Goal: Check status: Check status

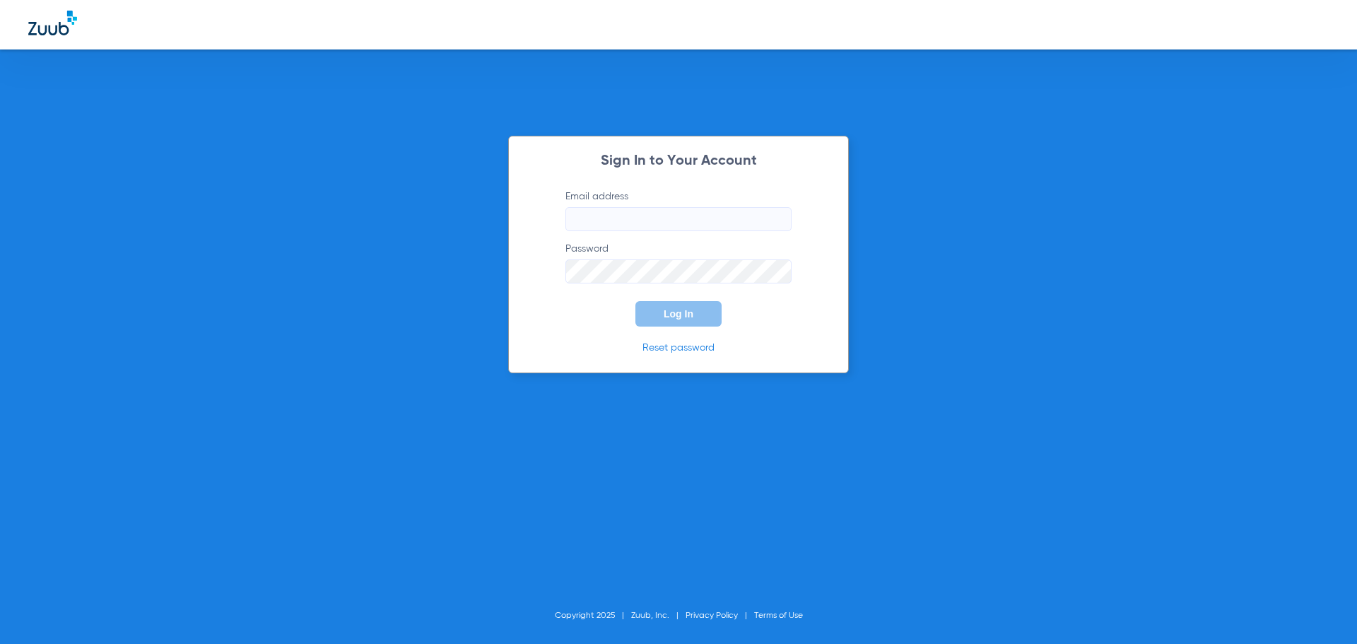
type input "[EMAIL_ADDRESS][DOMAIN_NAME]"
click at [695, 310] on button "Log In" at bounding box center [678, 313] width 86 height 25
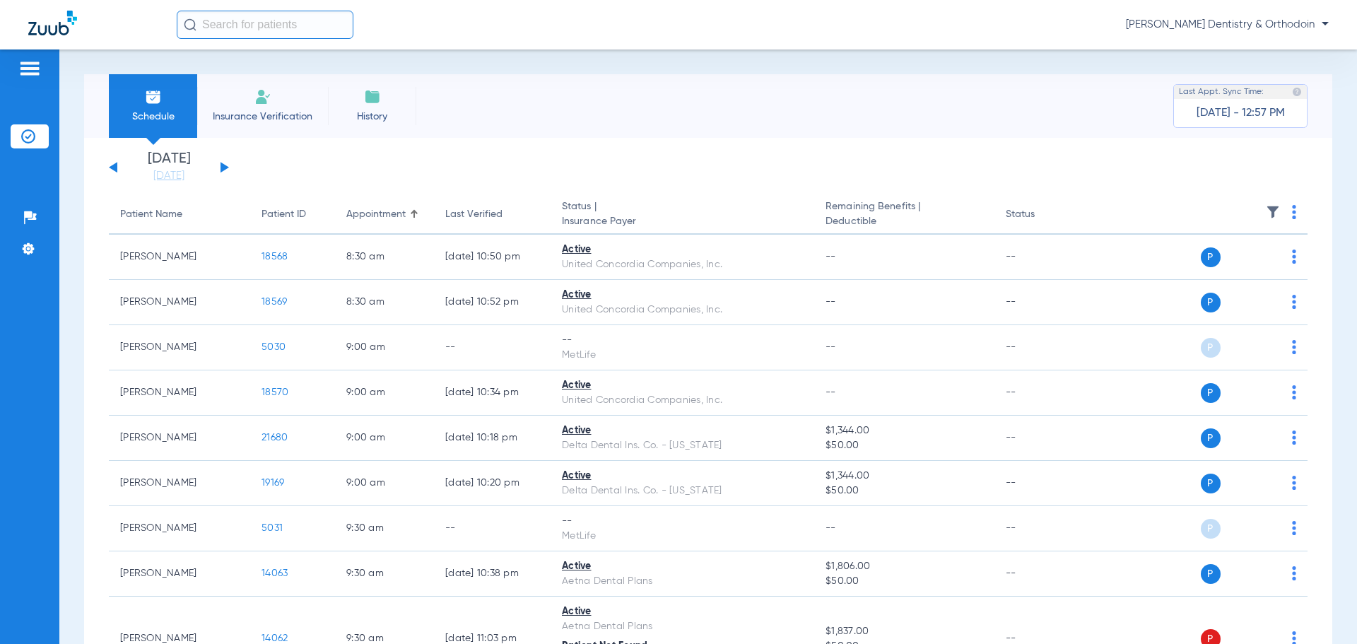
click at [231, 164] on app-single-date-navigator "[DATE] [DATE] [DATE] [DATE] [DATE] [DATE] [DATE] [DATE] [DATE] [DATE] [DATE] [D…" at bounding box center [708, 167] width 1199 height 31
click at [225, 168] on button at bounding box center [225, 167] width 8 height 11
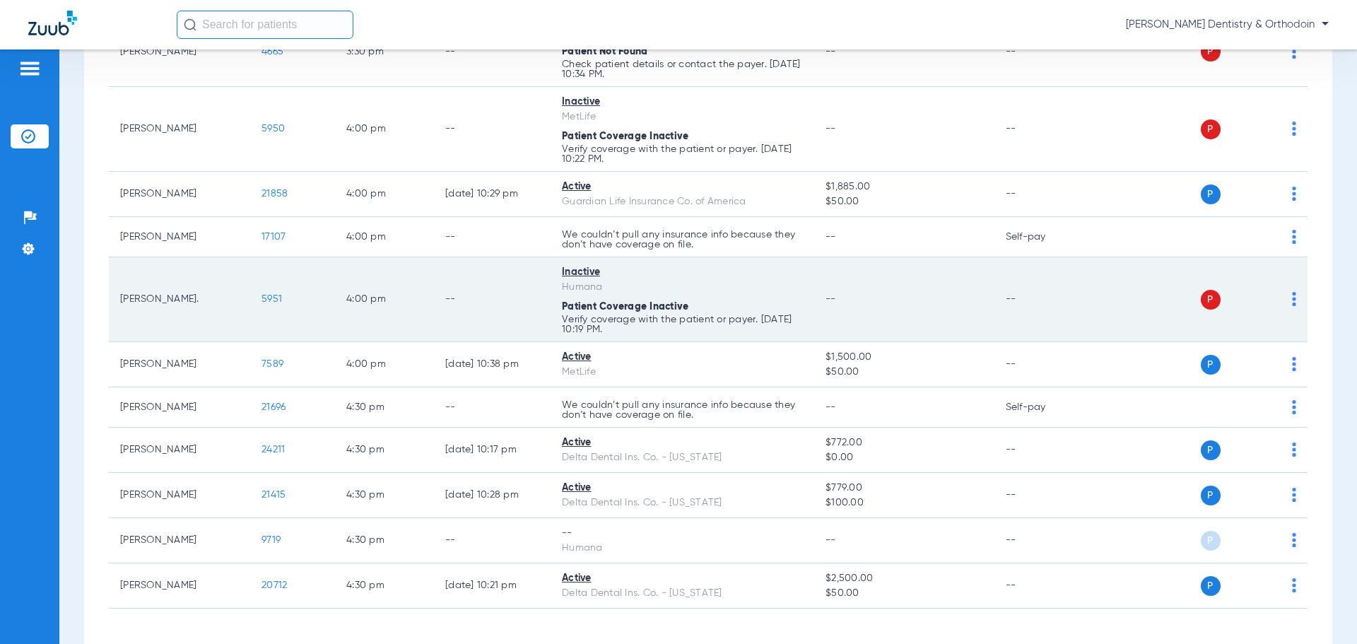
scroll to position [2668, 0]
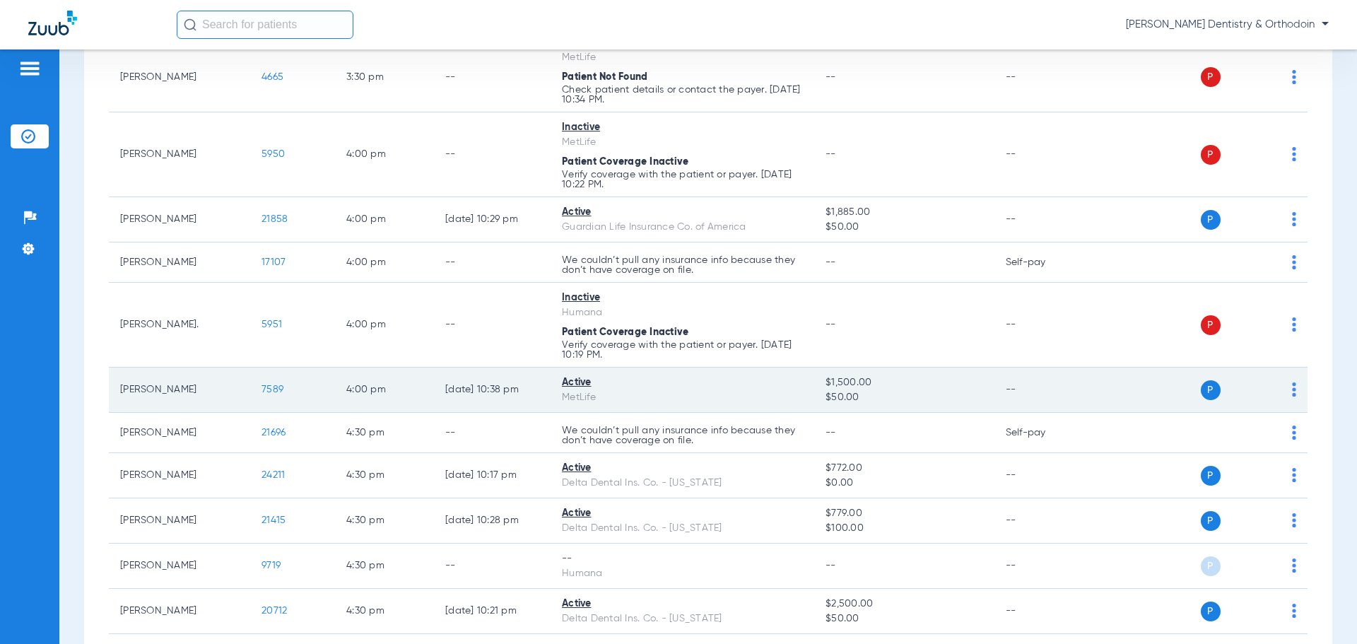
click at [274, 385] on span "7589" at bounding box center [273, 390] width 22 height 10
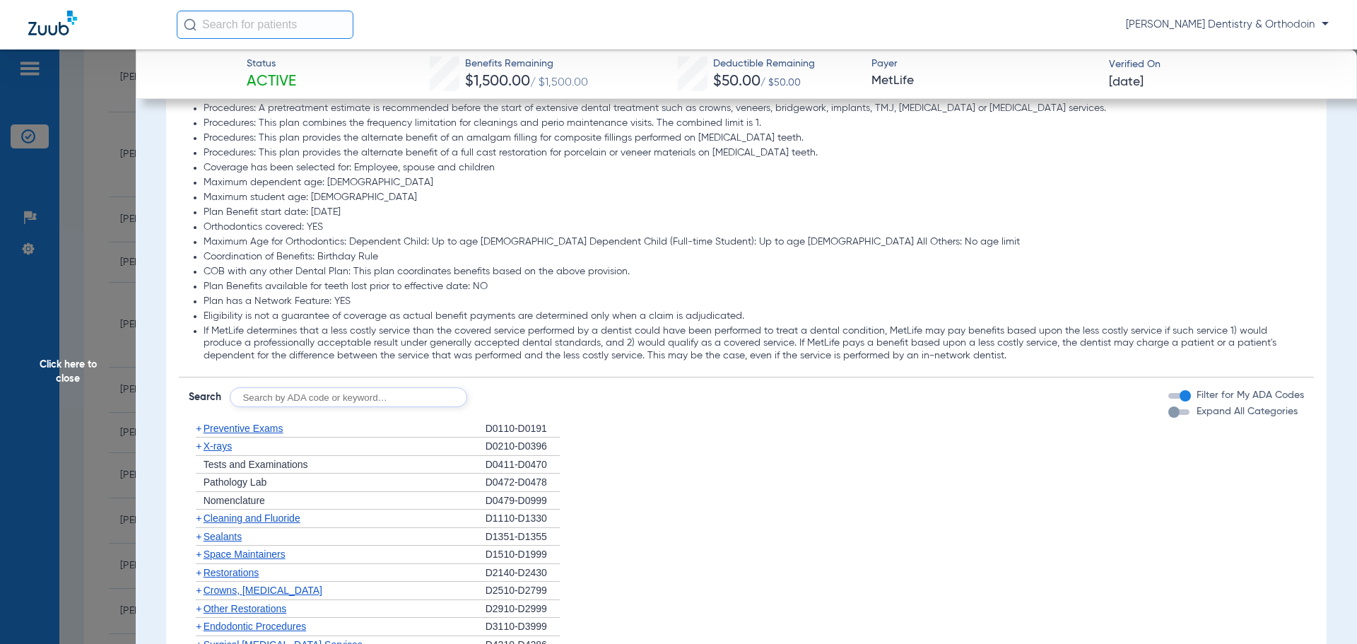
scroll to position [1202, 0]
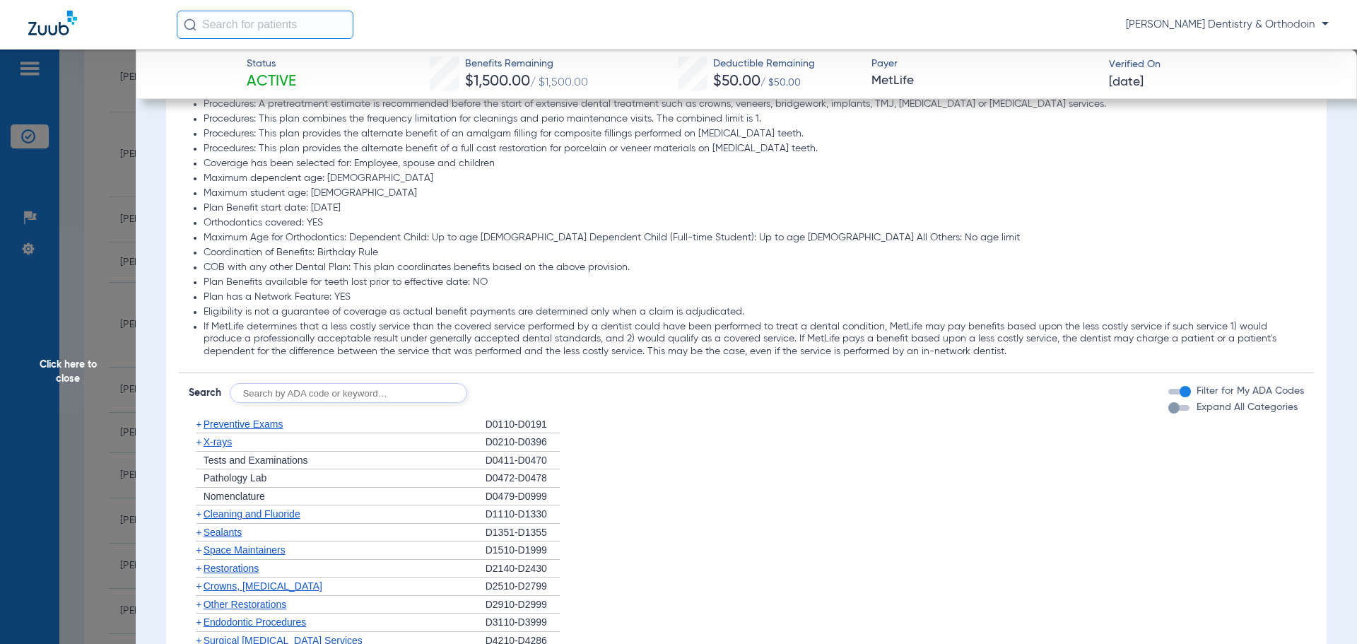
drag, startPoint x: 213, startPoint y: 440, endPoint x: 204, endPoint y: 438, distance: 8.6
click at [213, 438] on span "X-rays" at bounding box center [218, 441] width 28 height 11
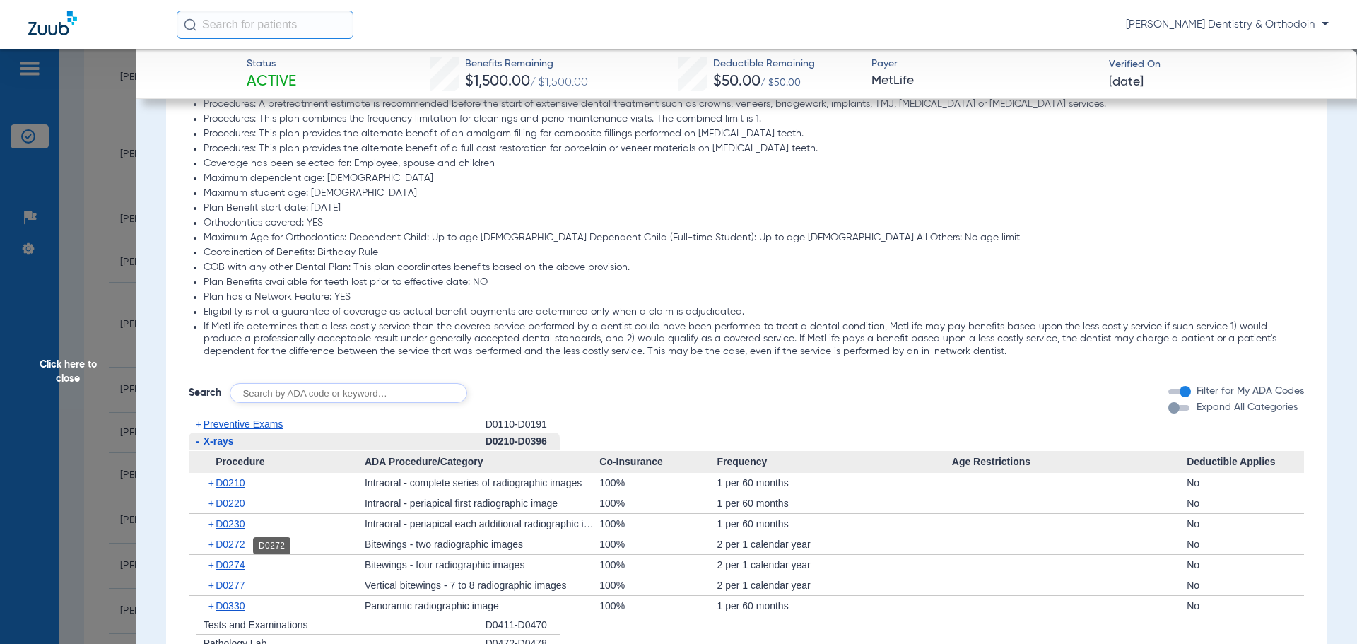
click at [244, 548] on span "D0272" at bounding box center [230, 544] width 29 height 11
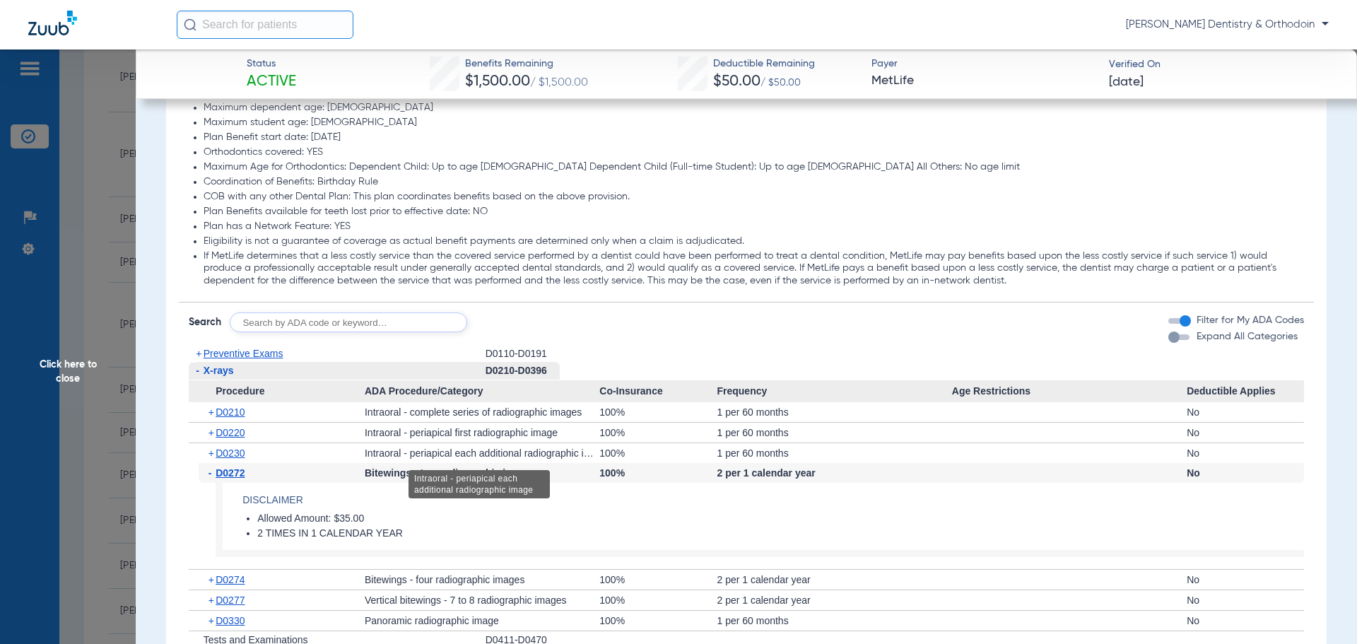
scroll to position [1343, 0]
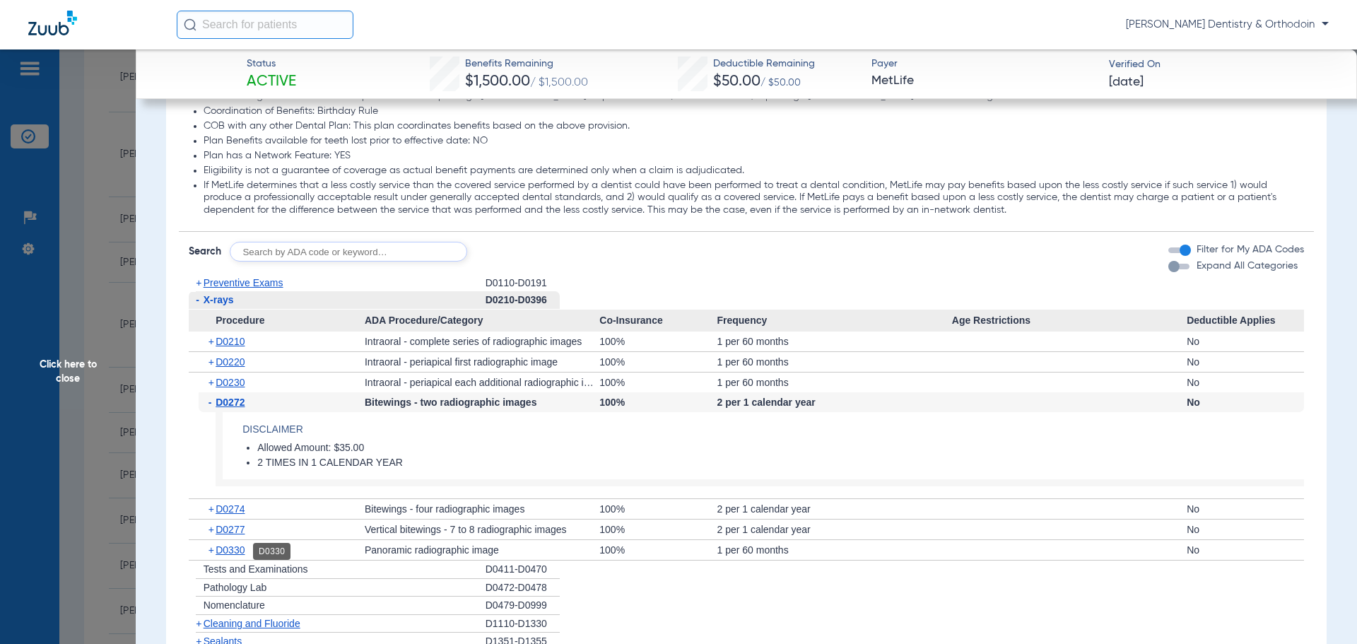
click at [222, 553] on span "D0330" at bounding box center [230, 549] width 29 height 11
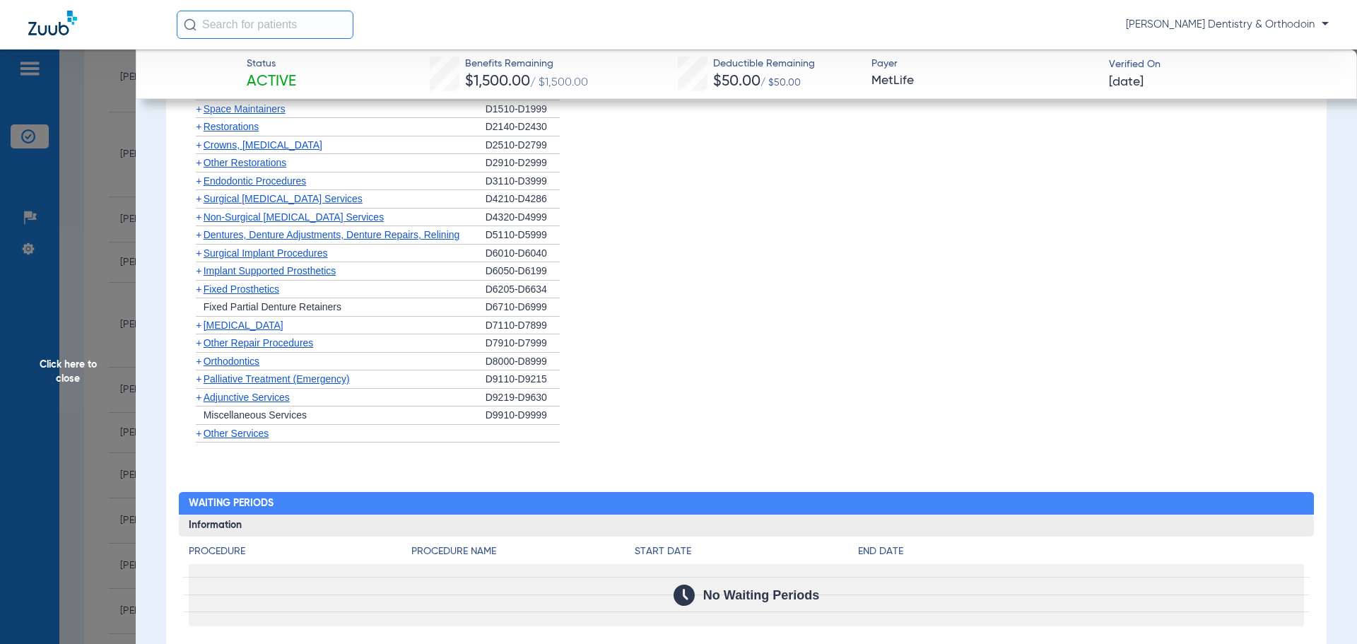
scroll to position [1696, 0]
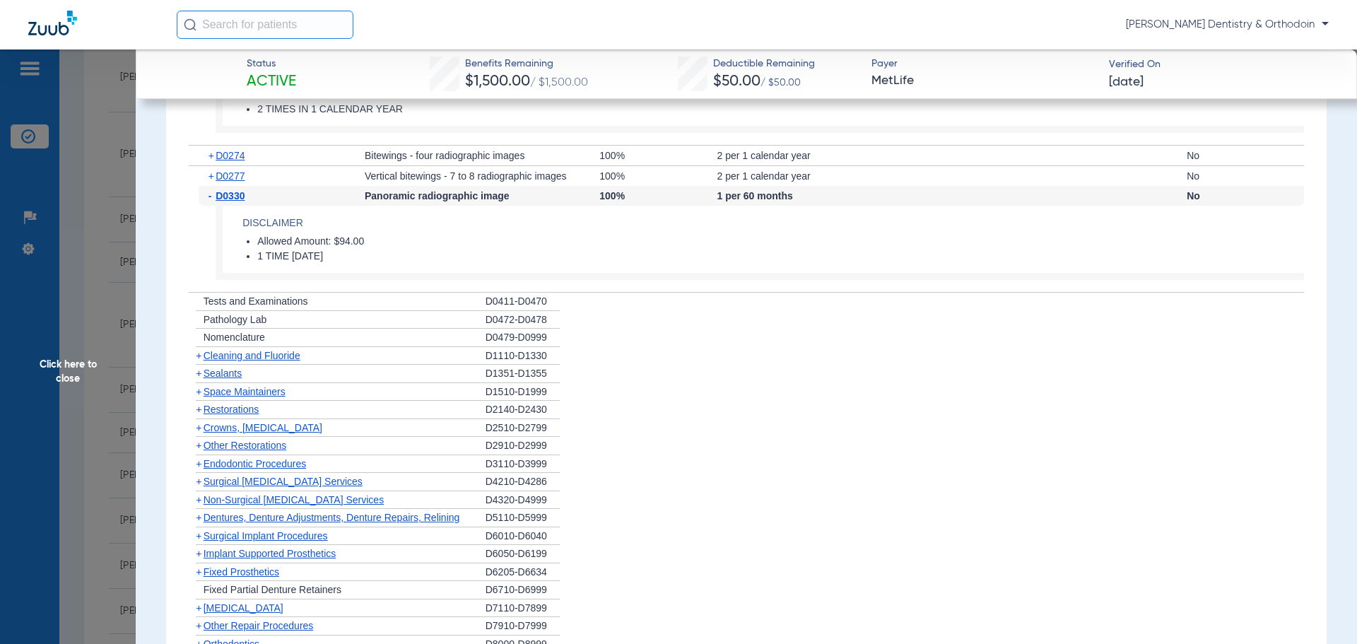
click at [285, 359] on span "Cleaning and Fluoride" at bounding box center [252, 355] width 97 height 11
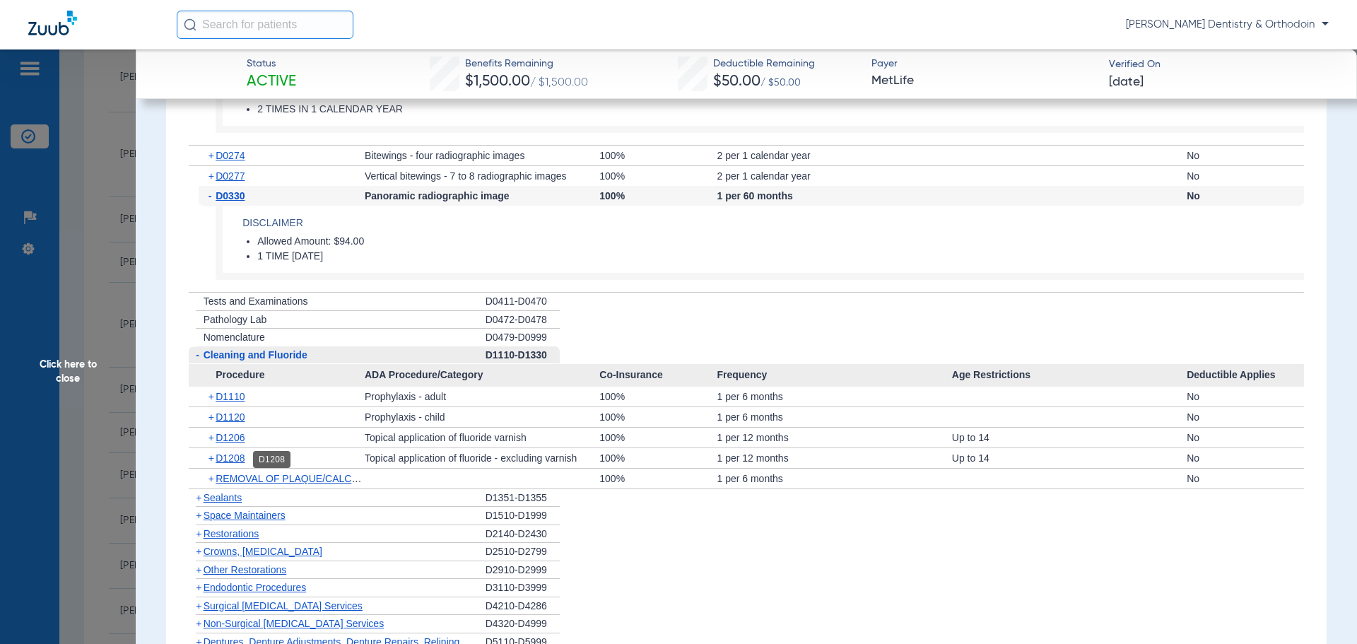
click at [233, 464] on span "D1208" at bounding box center [230, 457] width 29 height 11
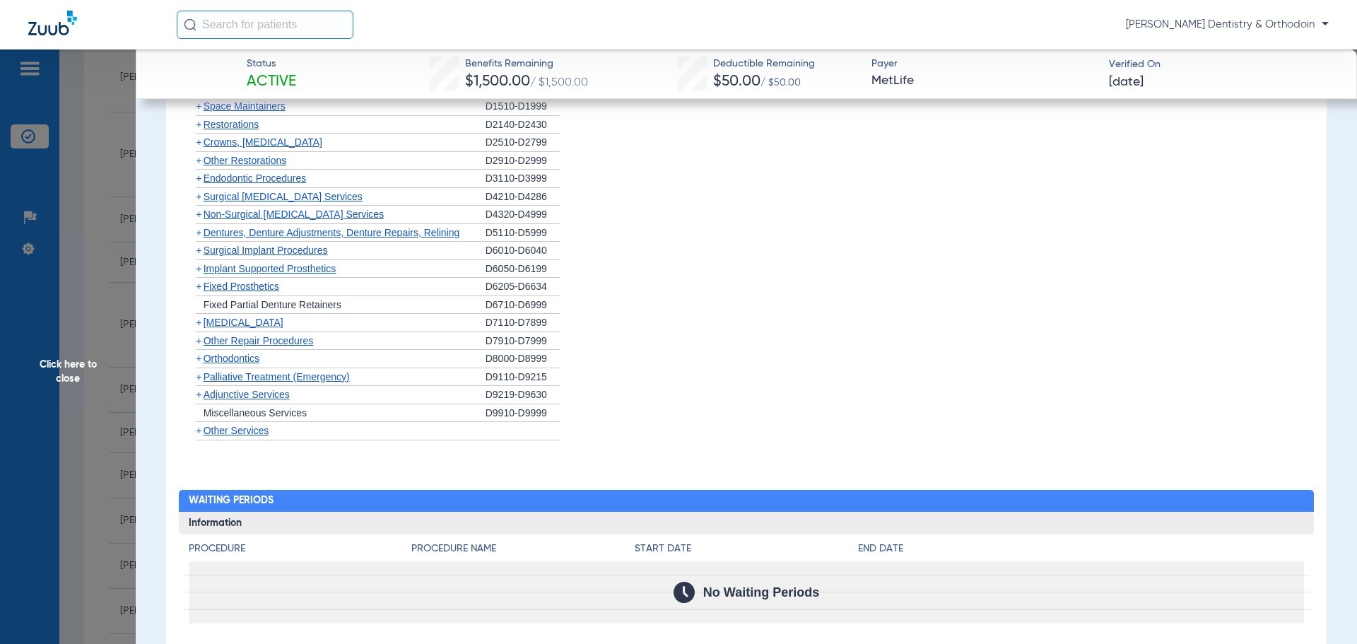
scroll to position [2191, 0]
click at [76, 370] on span "Click here to close" at bounding box center [68, 371] width 136 height 644
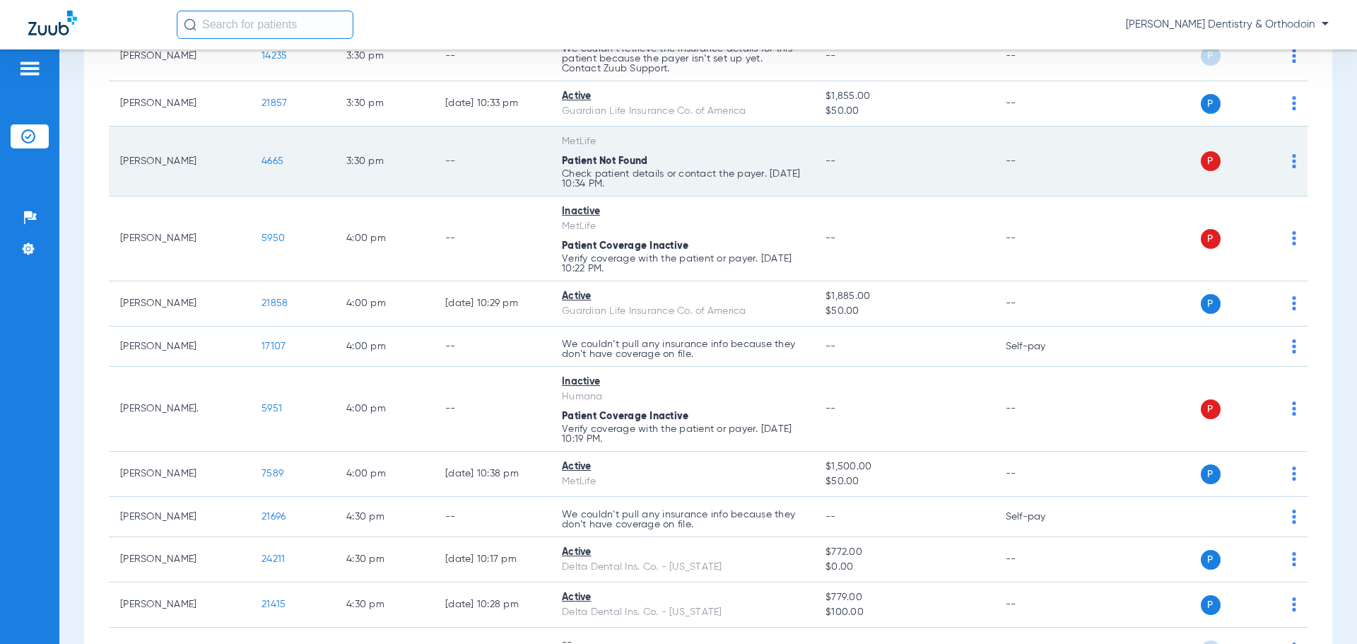
scroll to position [2739, 0]
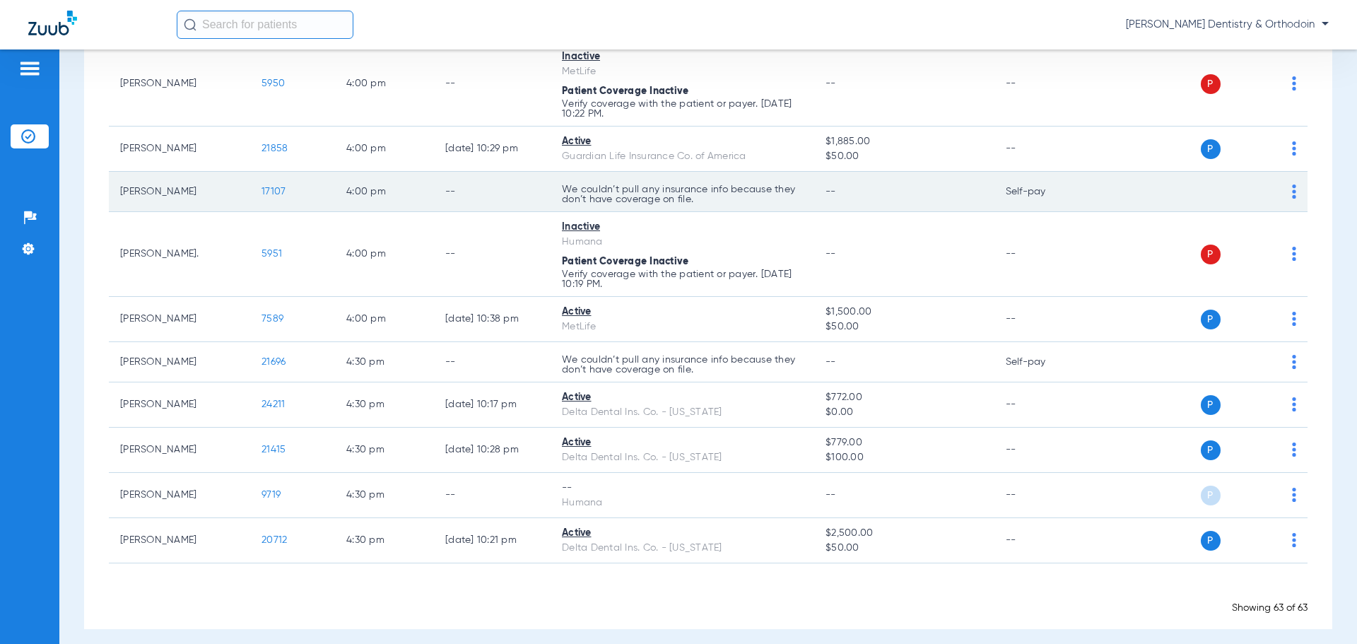
click at [278, 187] on span "17107" at bounding box center [274, 192] width 24 height 10
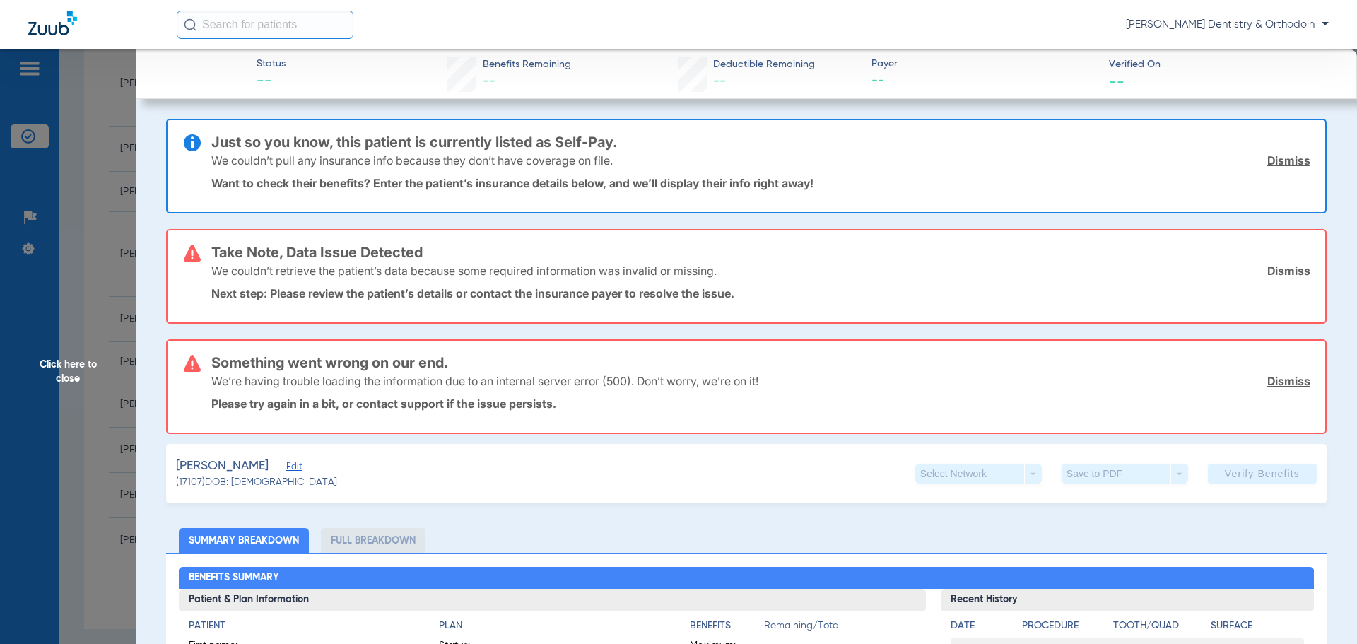
click at [72, 377] on span "Click here to close" at bounding box center [68, 371] width 136 height 644
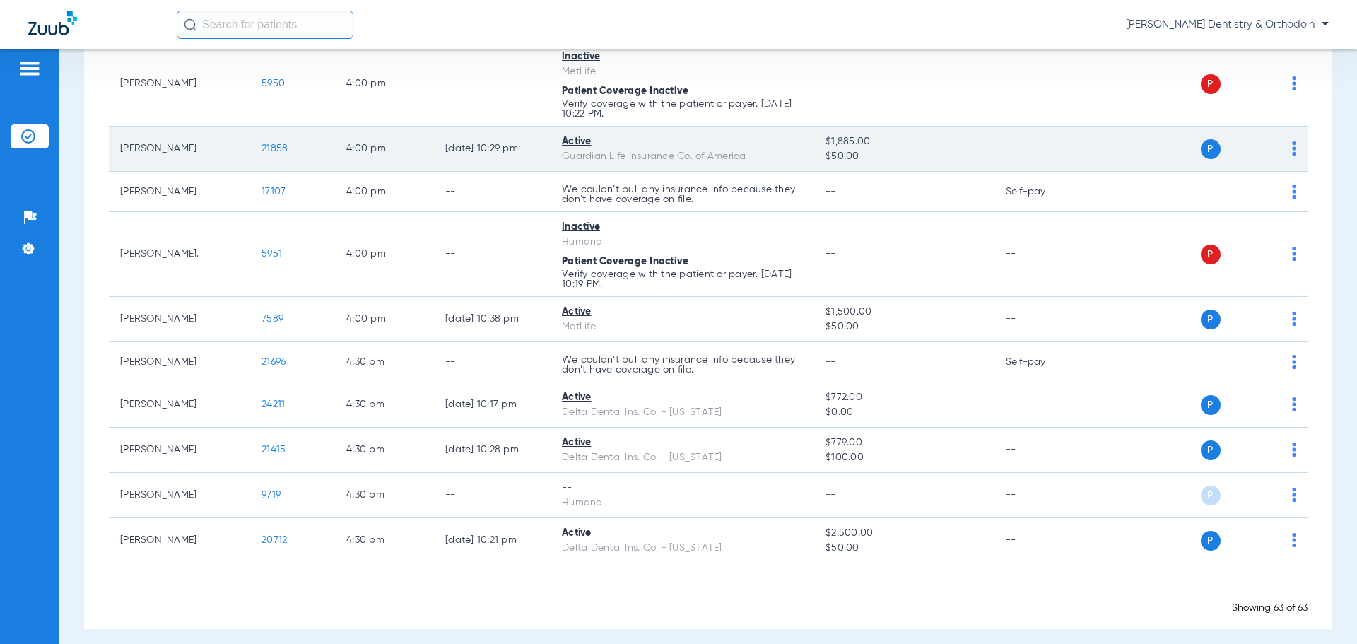
click at [276, 143] on span "21858" at bounding box center [275, 148] width 26 height 10
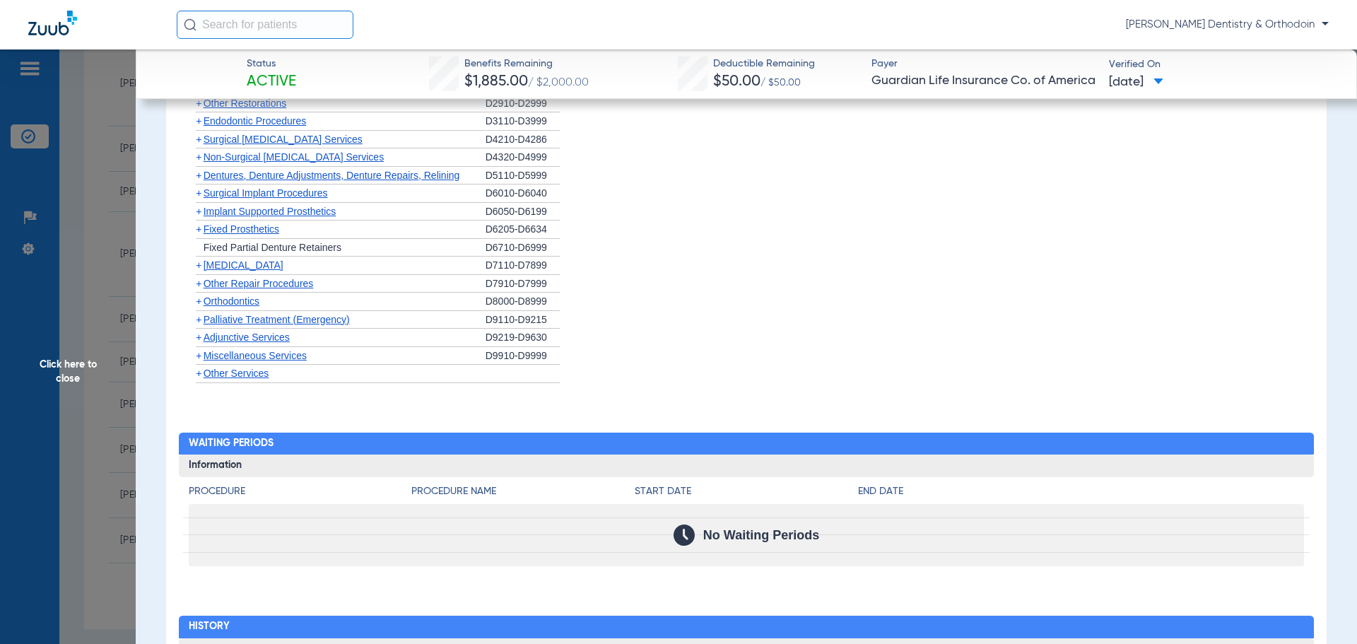
scroll to position [2023, 0]
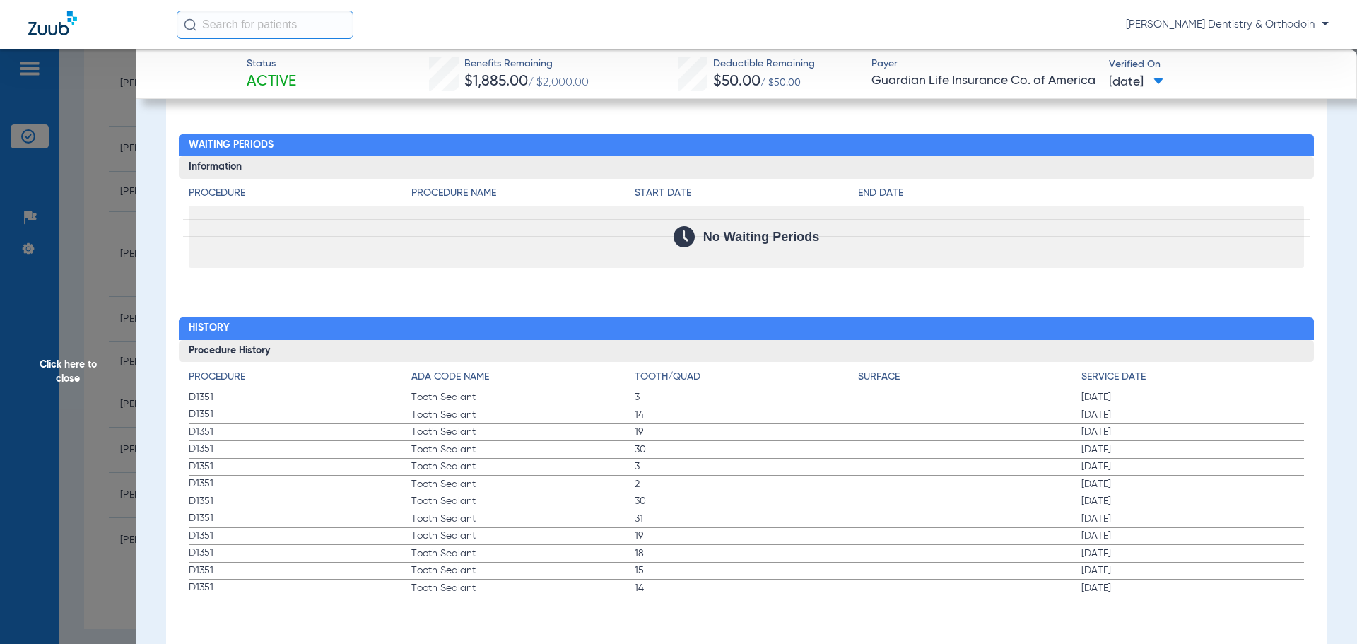
click at [66, 358] on span "Click here to close" at bounding box center [68, 371] width 136 height 644
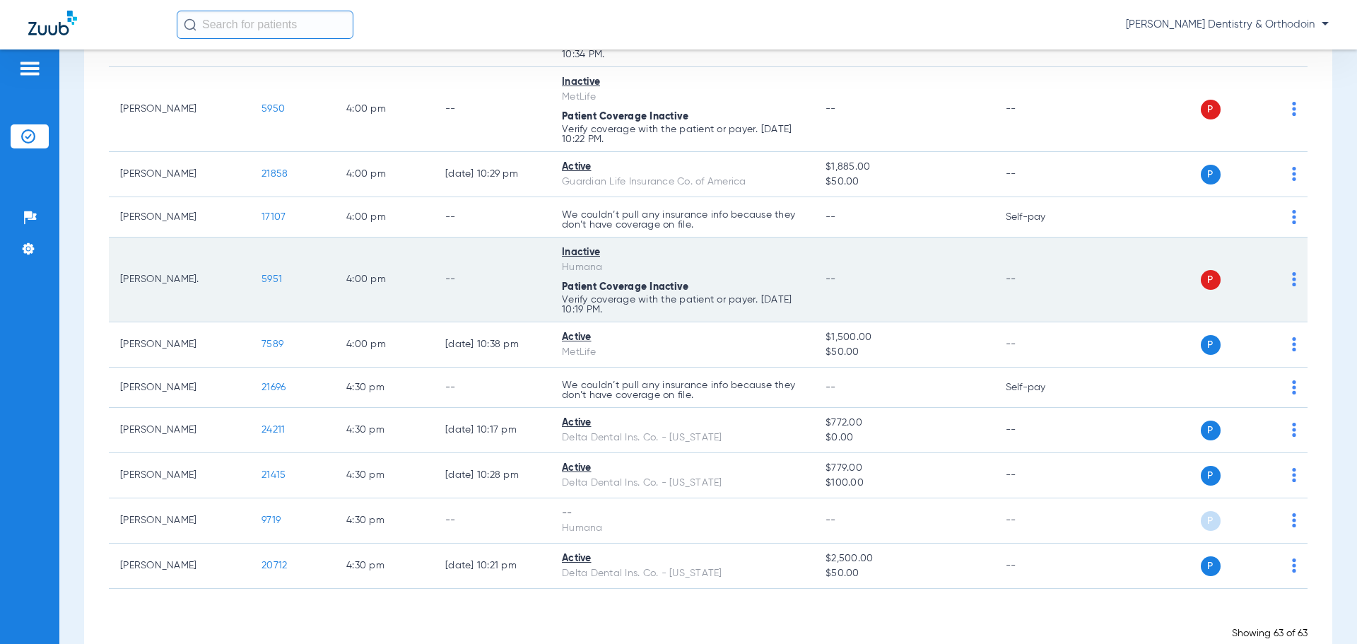
scroll to position [2739, 0]
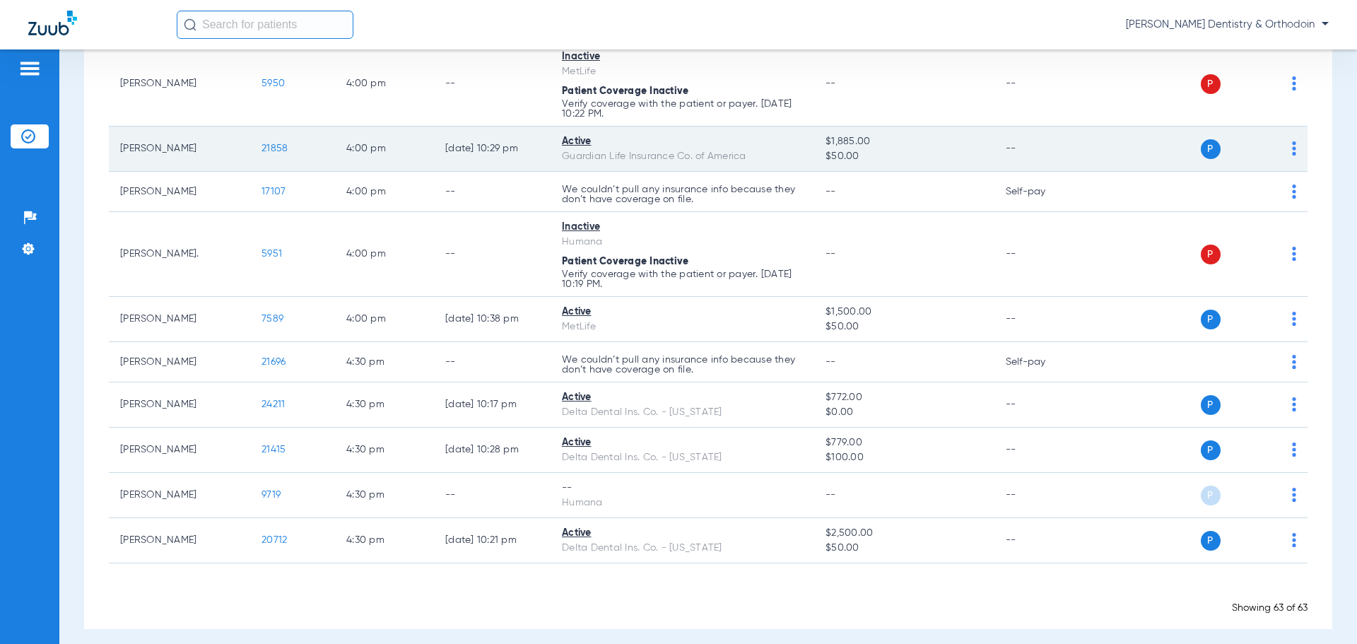
click at [274, 131] on td "21858" at bounding box center [292, 149] width 85 height 45
click at [277, 143] on span "21858" at bounding box center [275, 148] width 26 height 10
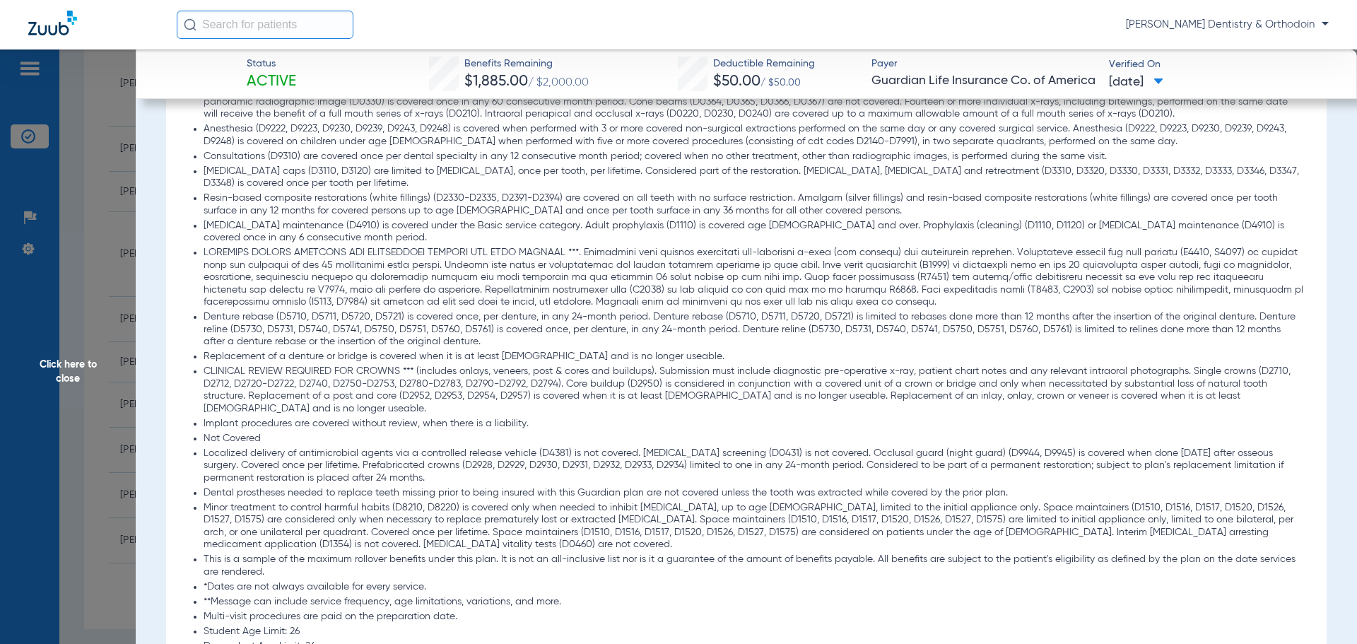
scroll to position [1565, 0]
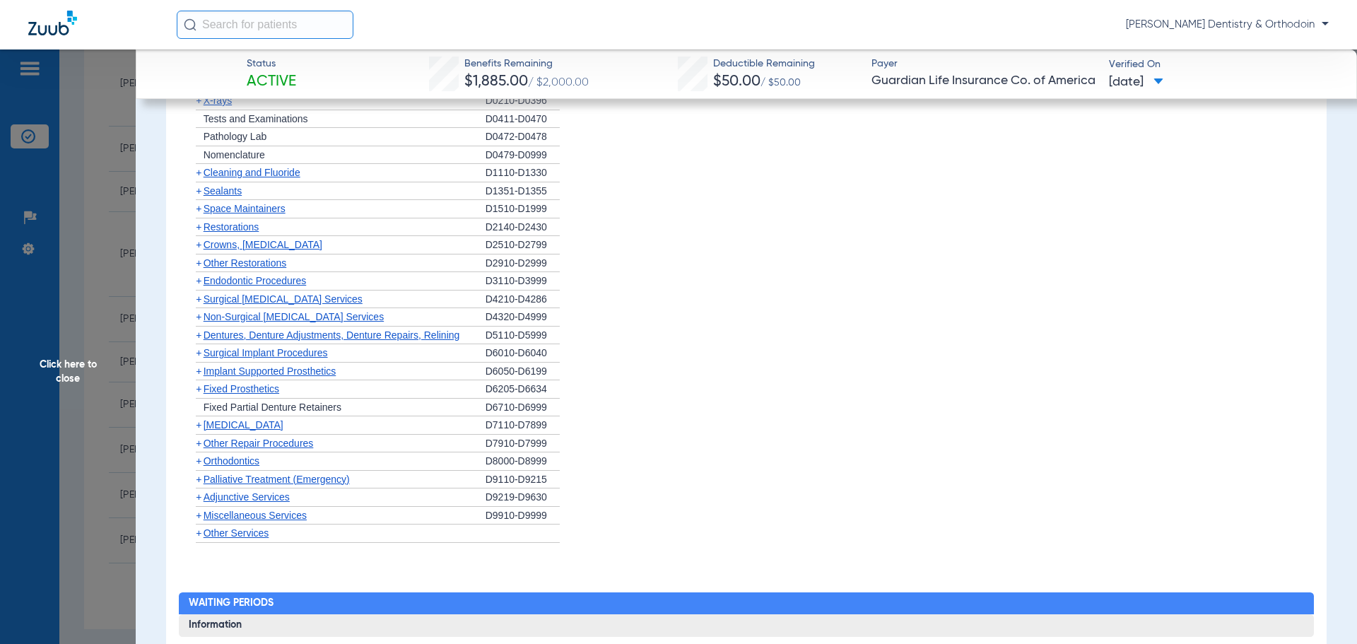
click at [218, 172] on span "Cleaning and Fluoride" at bounding box center [252, 172] width 97 height 11
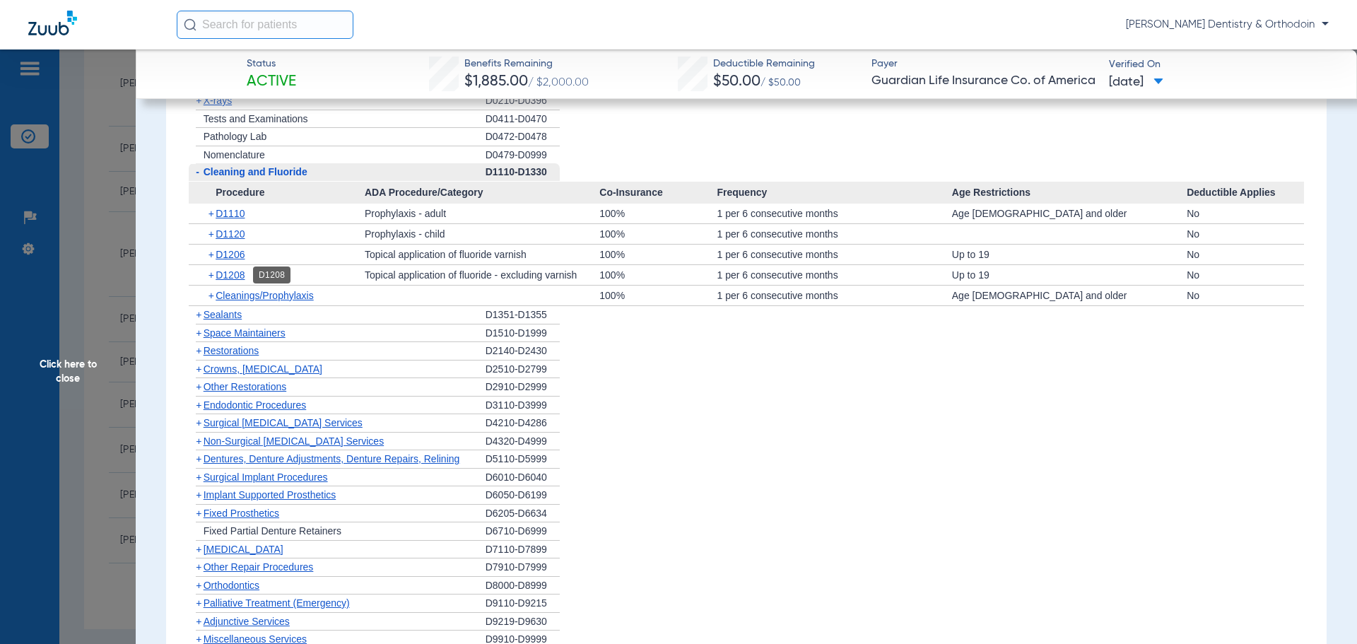
click at [226, 276] on span "D1208" at bounding box center [230, 274] width 29 height 11
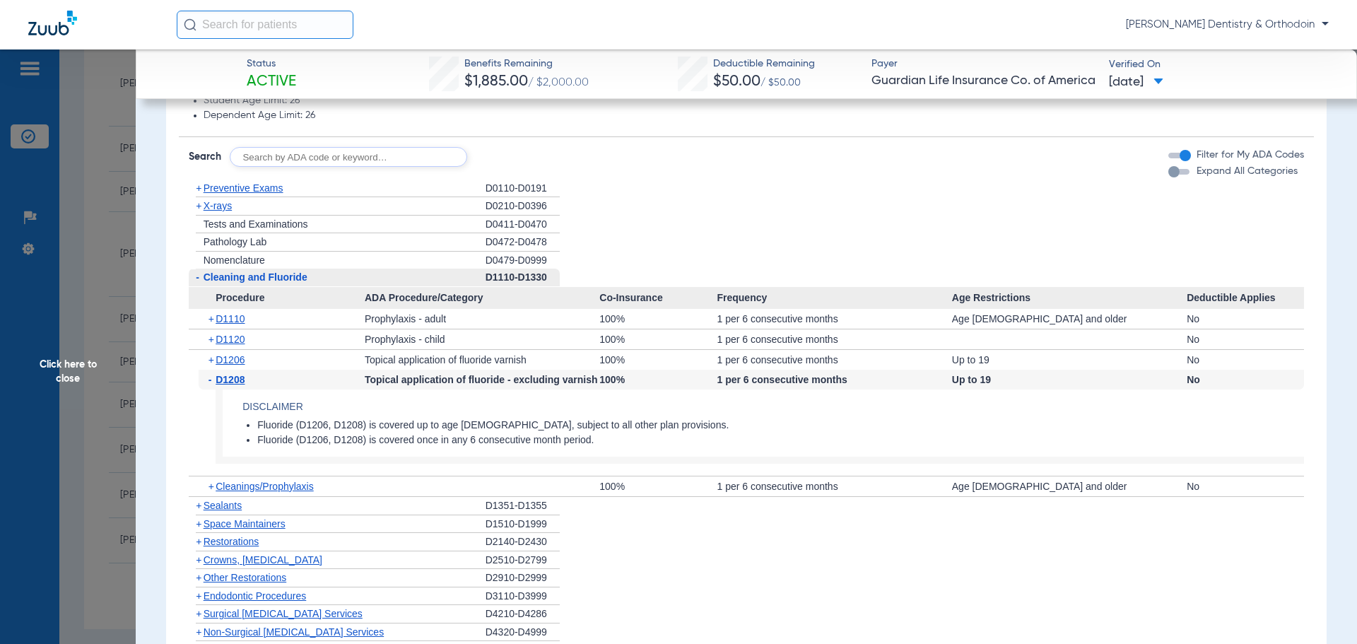
scroll to position [1353, 0]
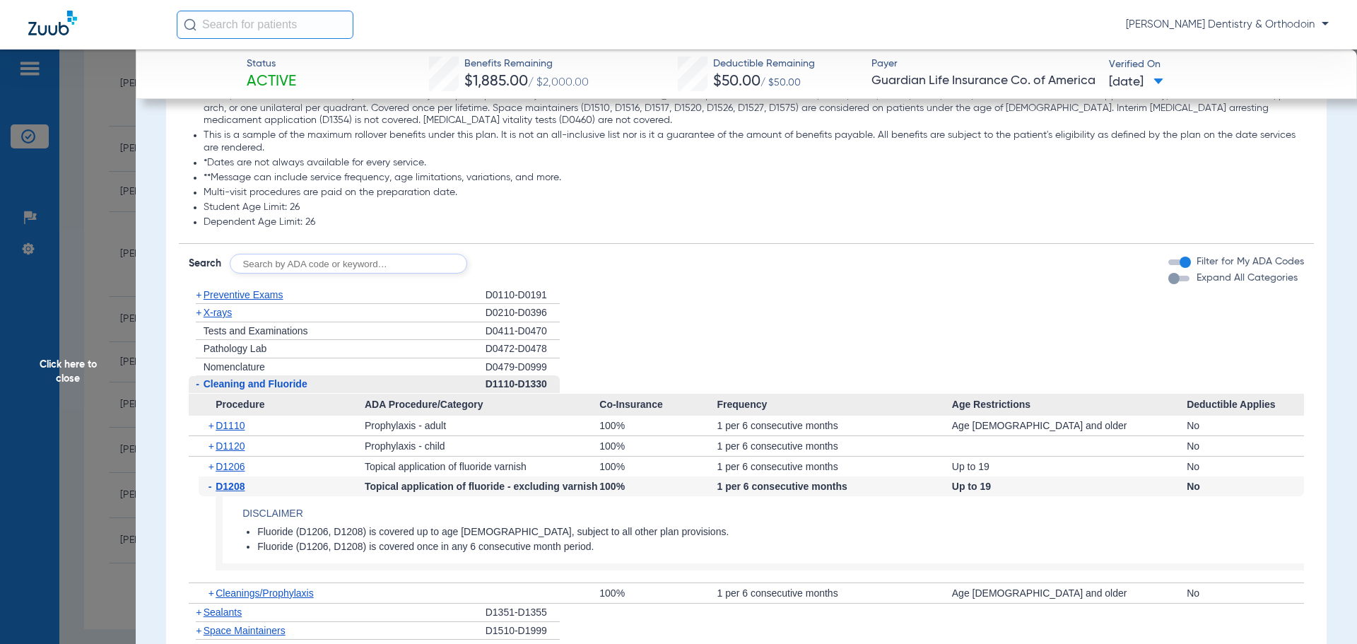
click at [223, 312] on span "X-rays" at bounding box center [218, 312] width 28 height 11
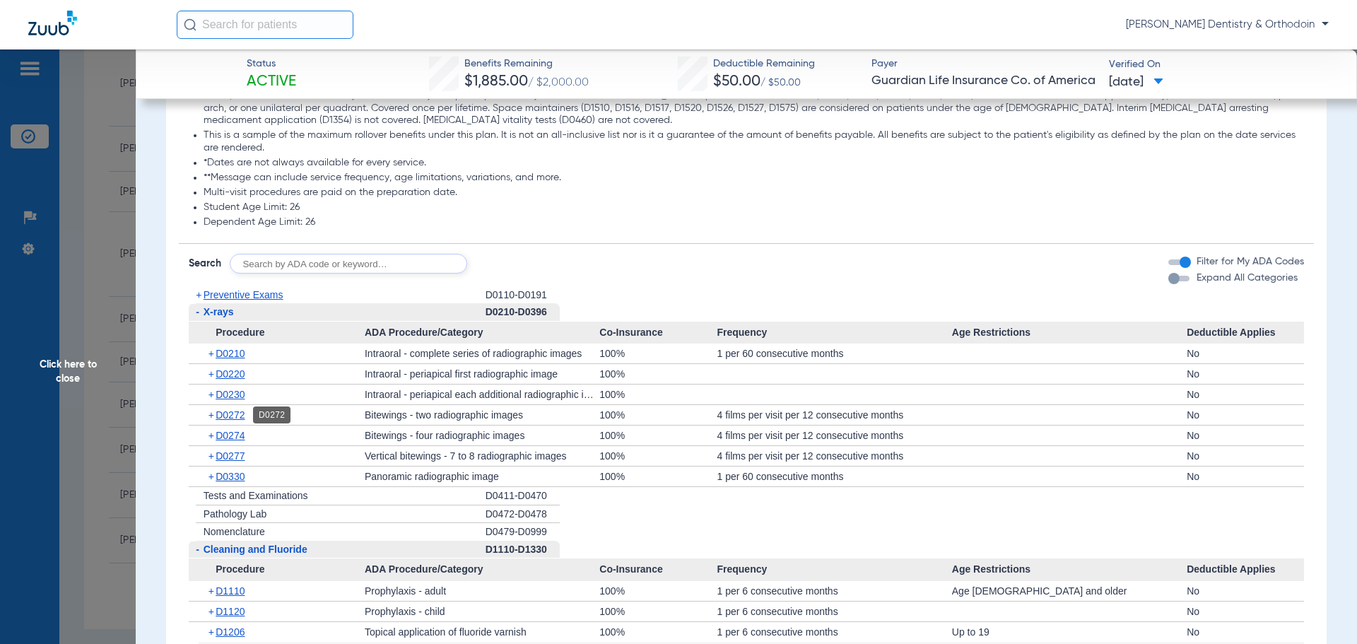
click at [240, 412] on span "D0272" at bounding box center [230, 414] width 29 height 11
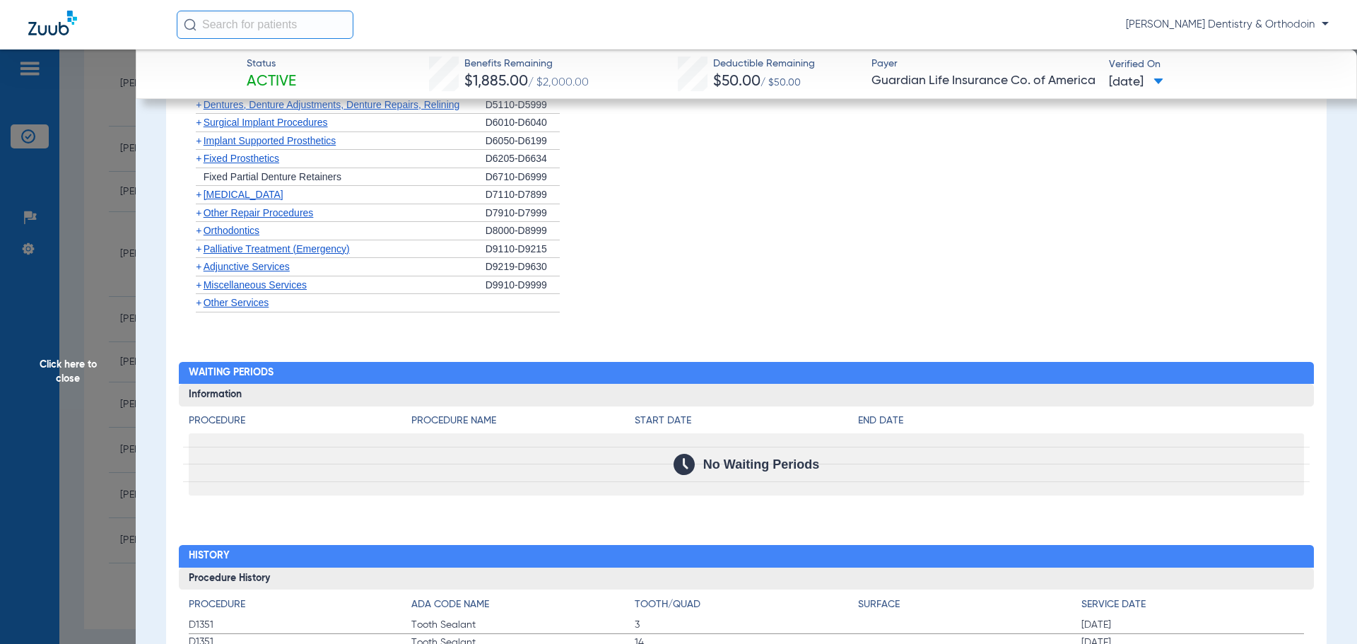
scroll to position [2272, 0]
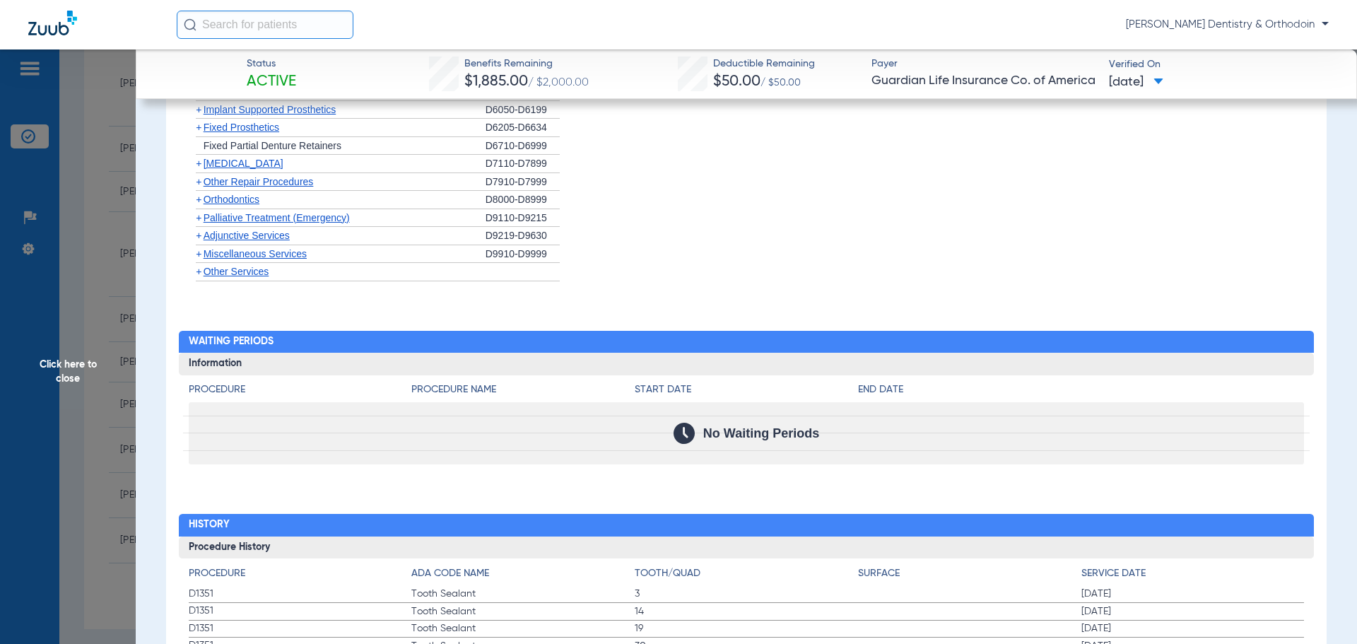
drag, startPoint x: 70, startPoint y: 380, endPoint x: 64, endPoint y: 388, distance: 9.6
click at [71, 380] on span "Click here to close" at bounding box center [68, 371] width 136 height 644
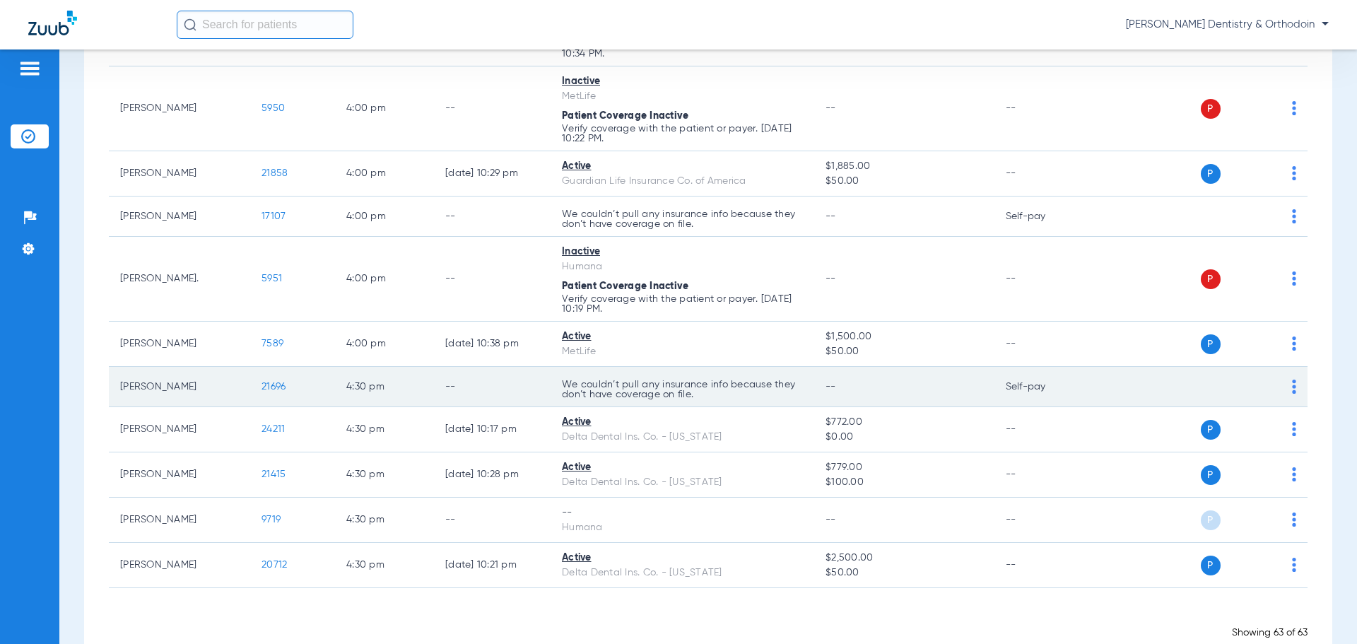
scroll to position [2739, 0]
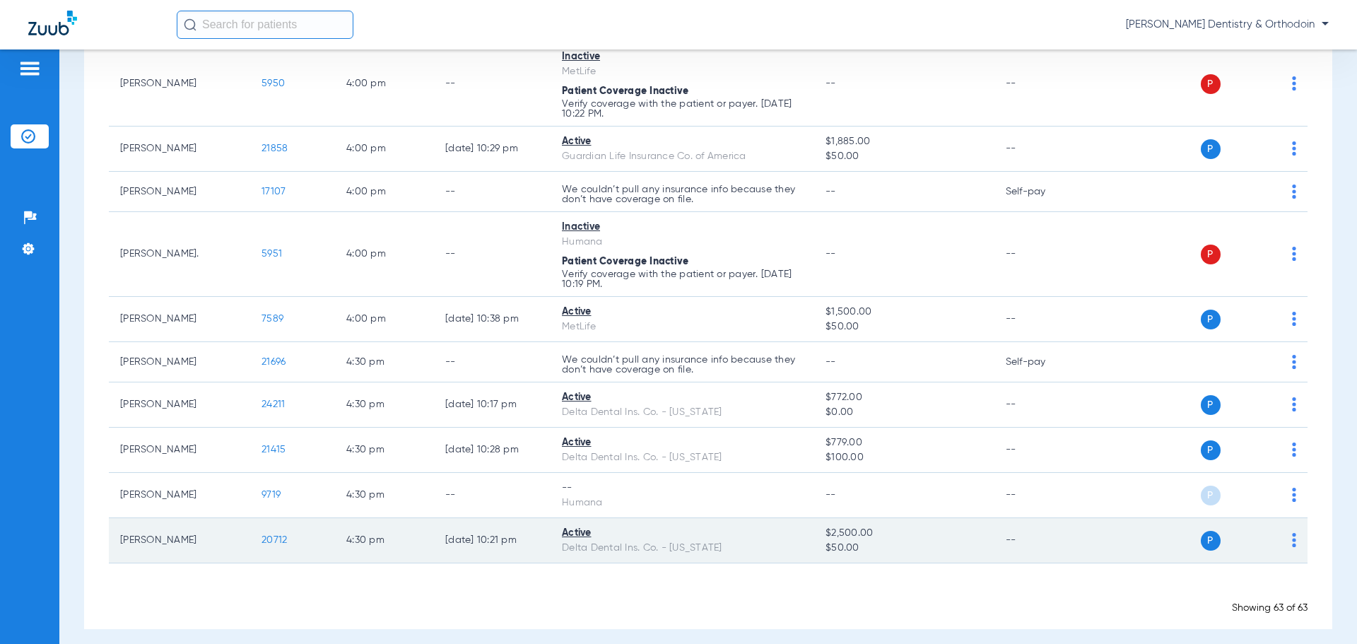
click at [278, 522] on td "20712" at bounding box center [292, 540] width 85 height 45
click at [275, 535] on span "20712" at bounding box center [274, 540] width 25 height 10
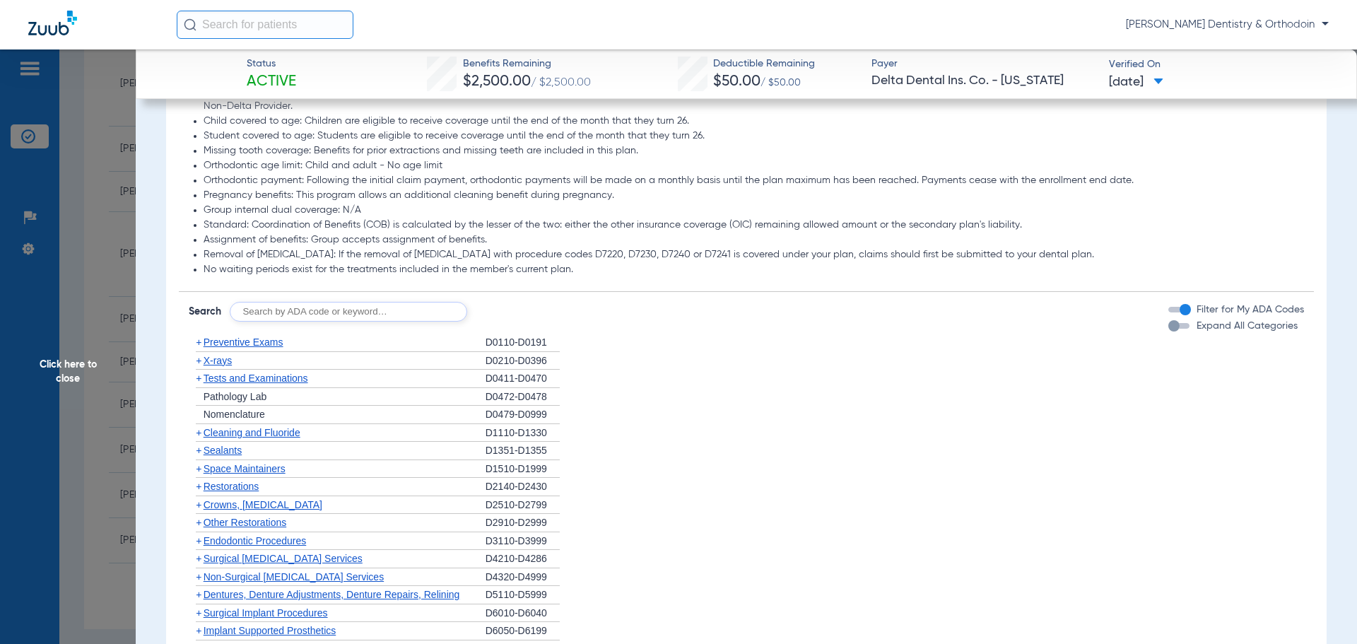
scroll to position [655, 0]
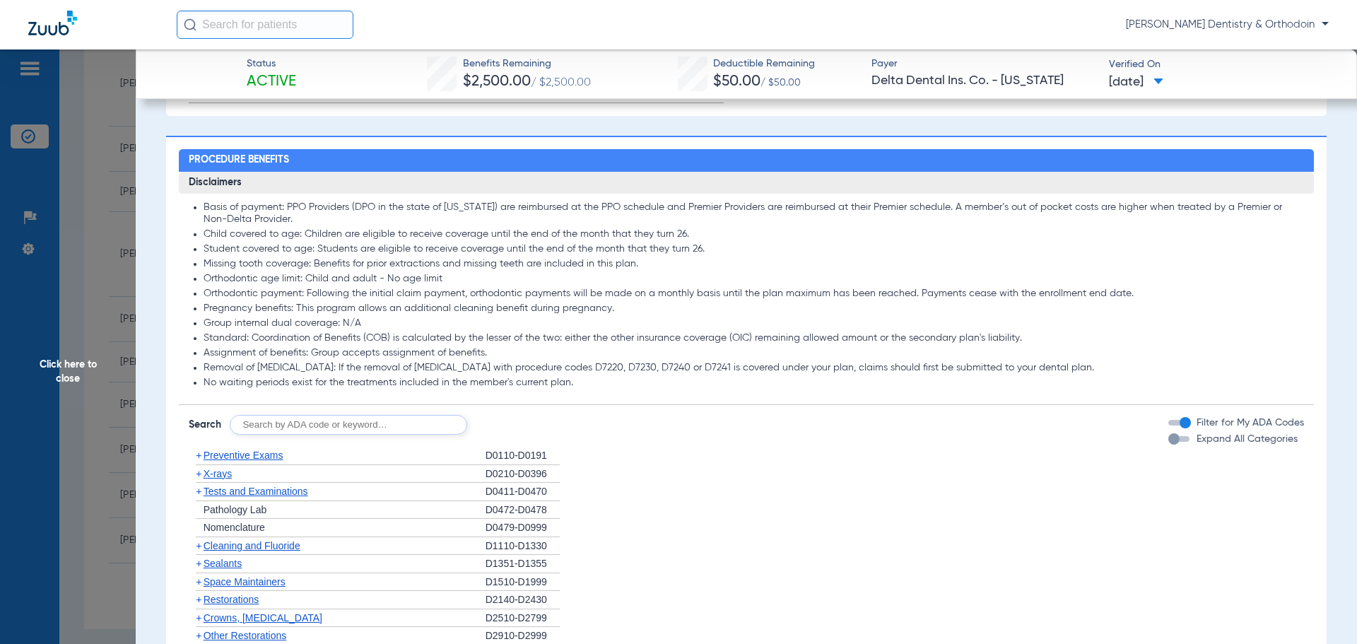
drag, startPoint x: 221, startPoint y: 470, endPoint x: 315, endPoint y: 458, distance: 94.8
click at [221, 470] on span "X-rays" at bounding box center [218, 473] width 28 height 11
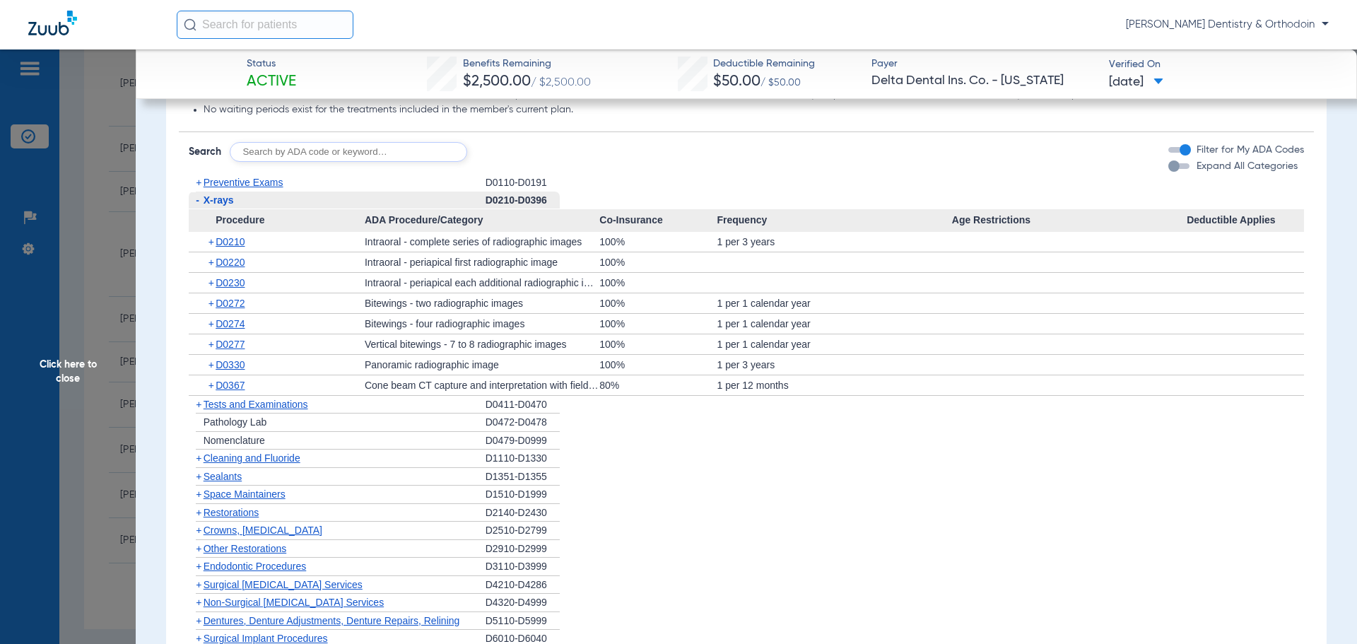
scroll to position [938, 0]
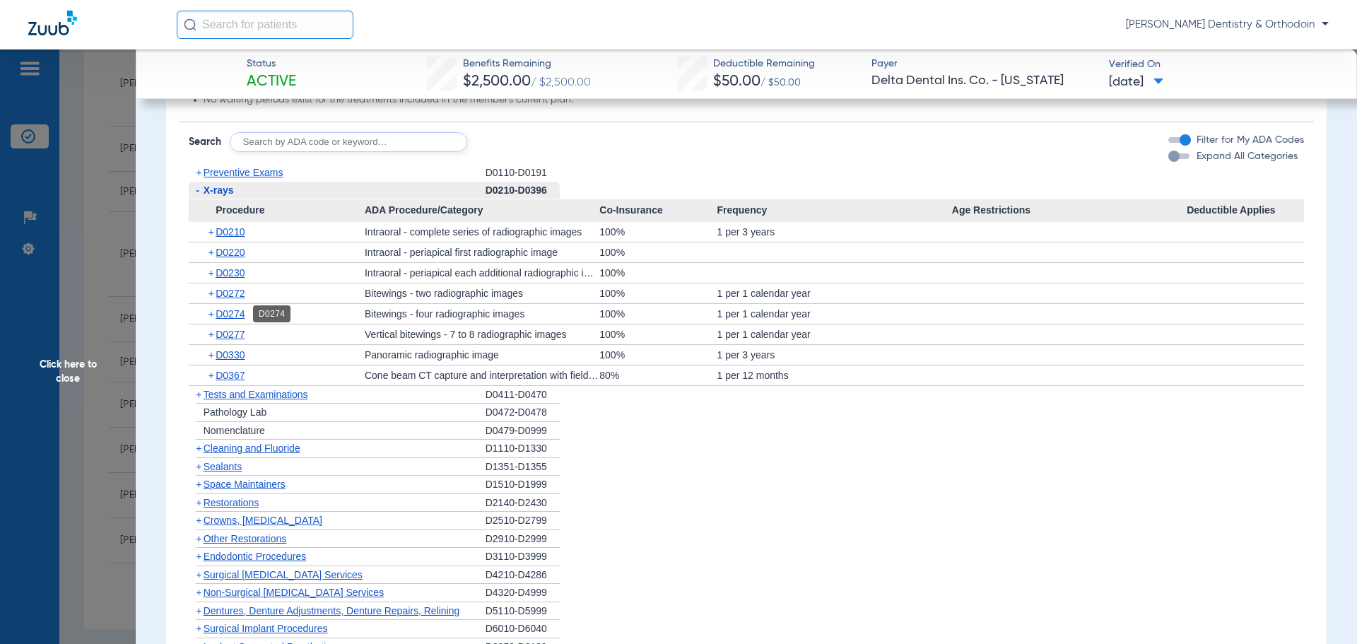
click at [236, 312] on span "D0274" at bounding box center [230, 313] width 29 height 11
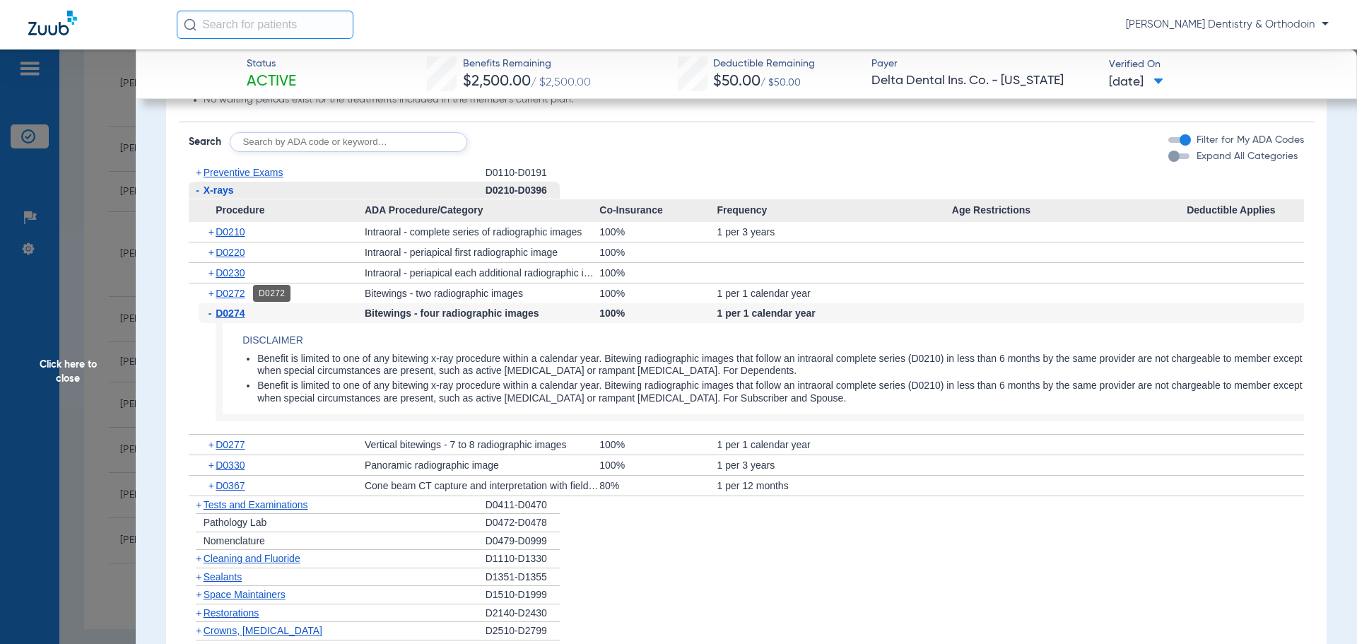
click at [238, 298] on span "D0272" at bounding box center [230, 293] width 29 height 11
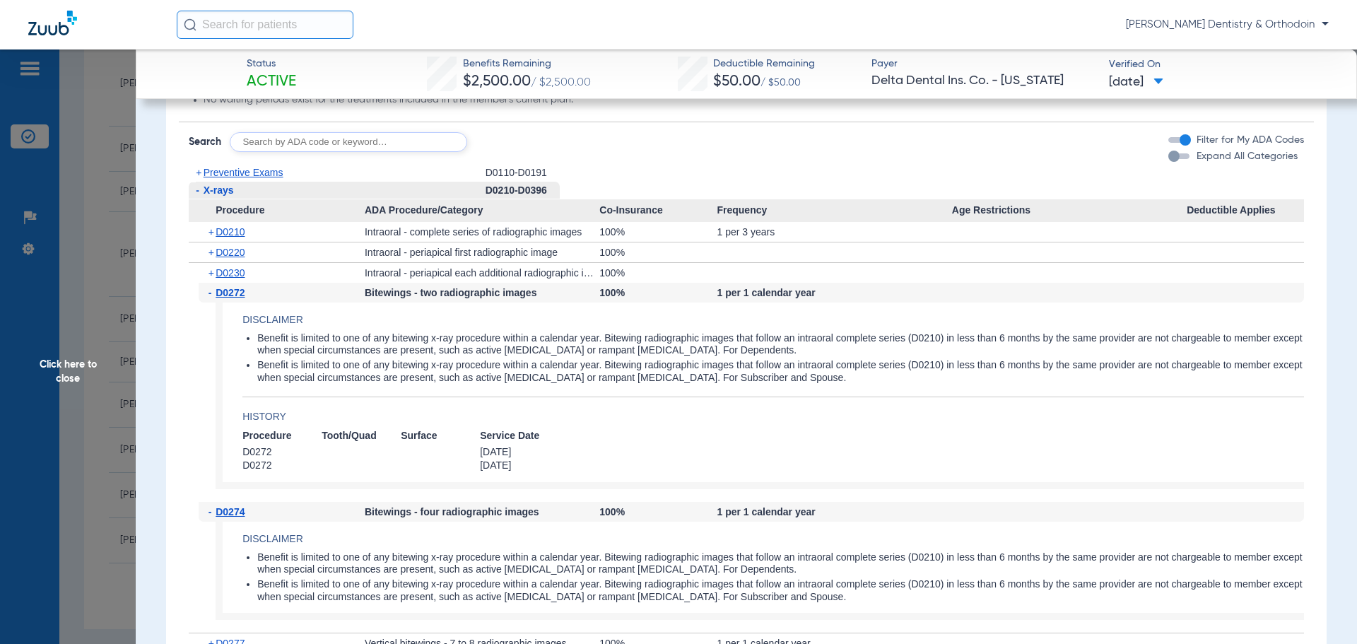
scroll to position [1221, 0]
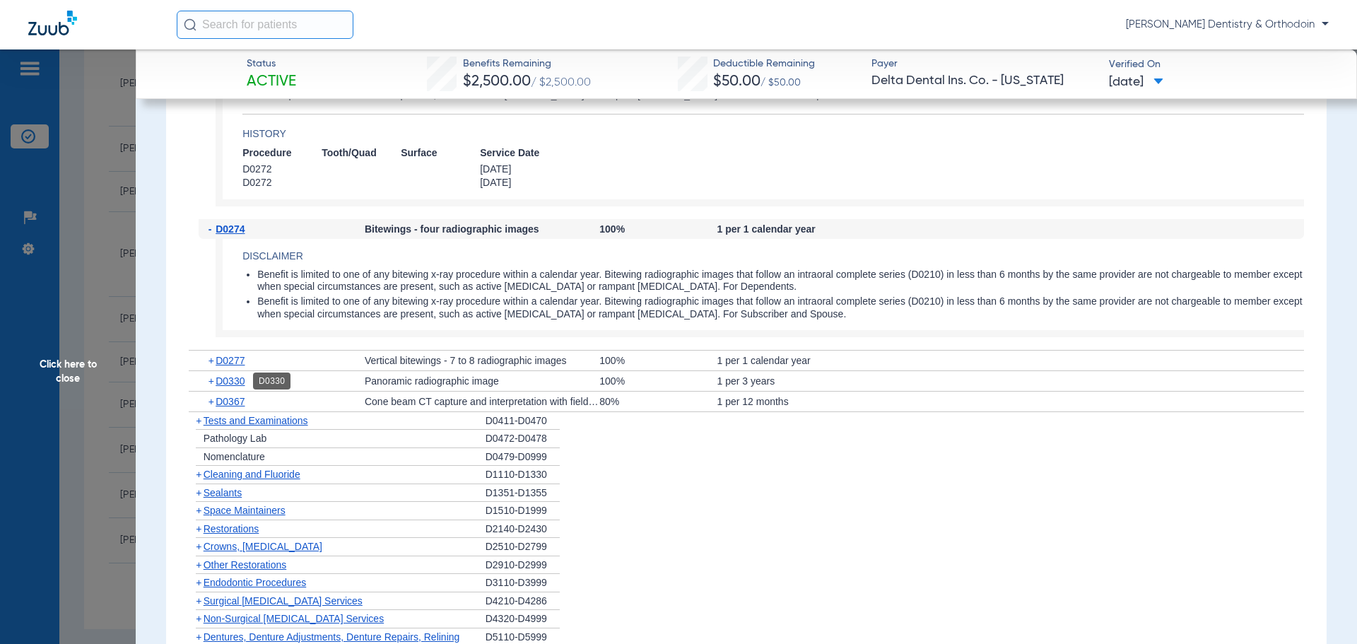
click at [243, 382] on span "D0330" at bounding box center [230, 380] width 29 height 11
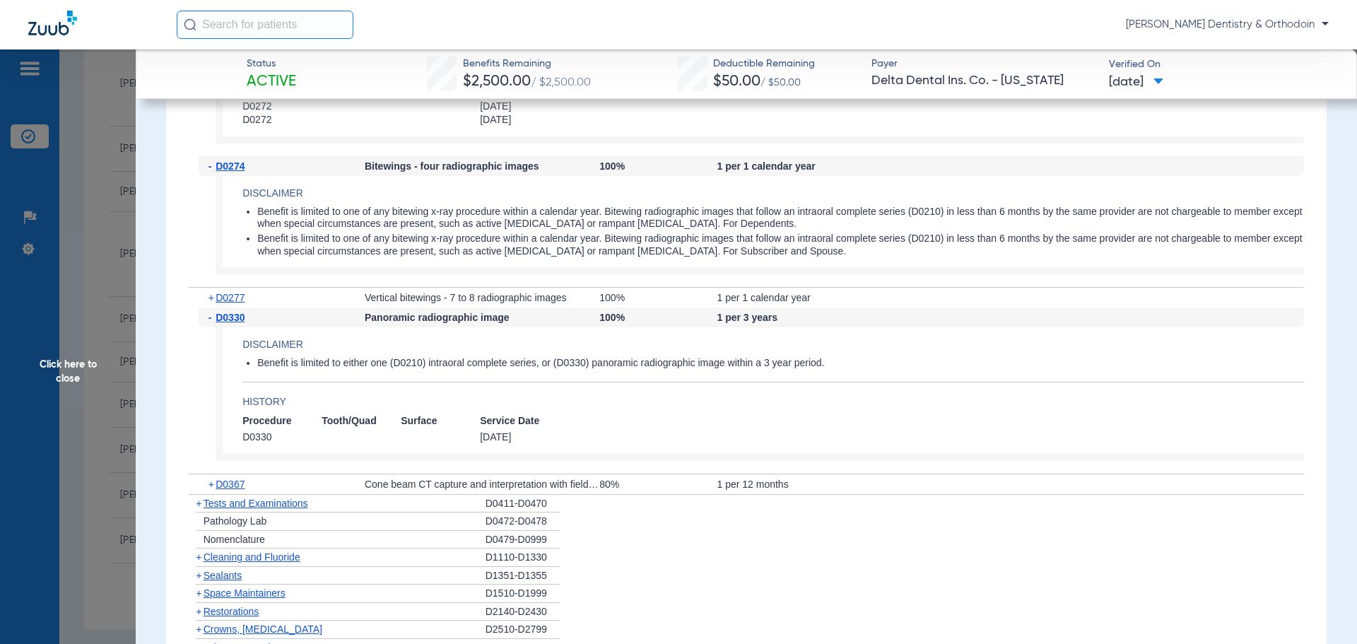
scroll to position [1433, 0]
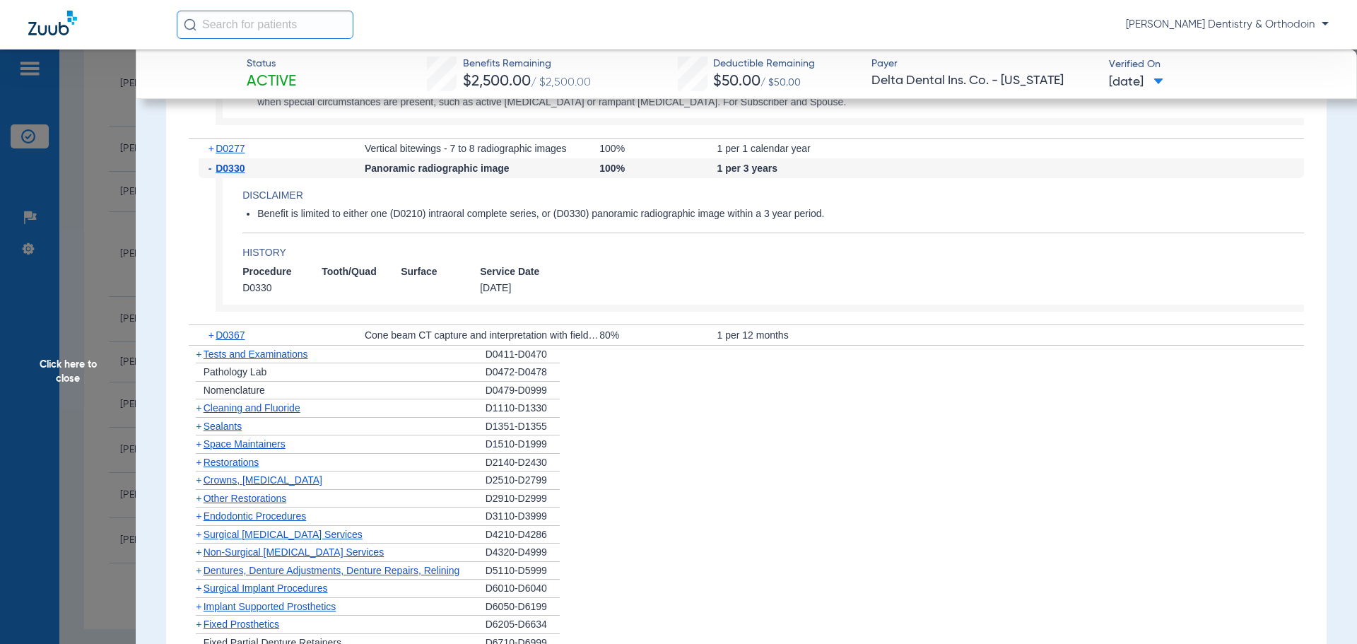
click at [205, 426] on span "Sealants" at bounding box center [223, 426] width 38 height 11
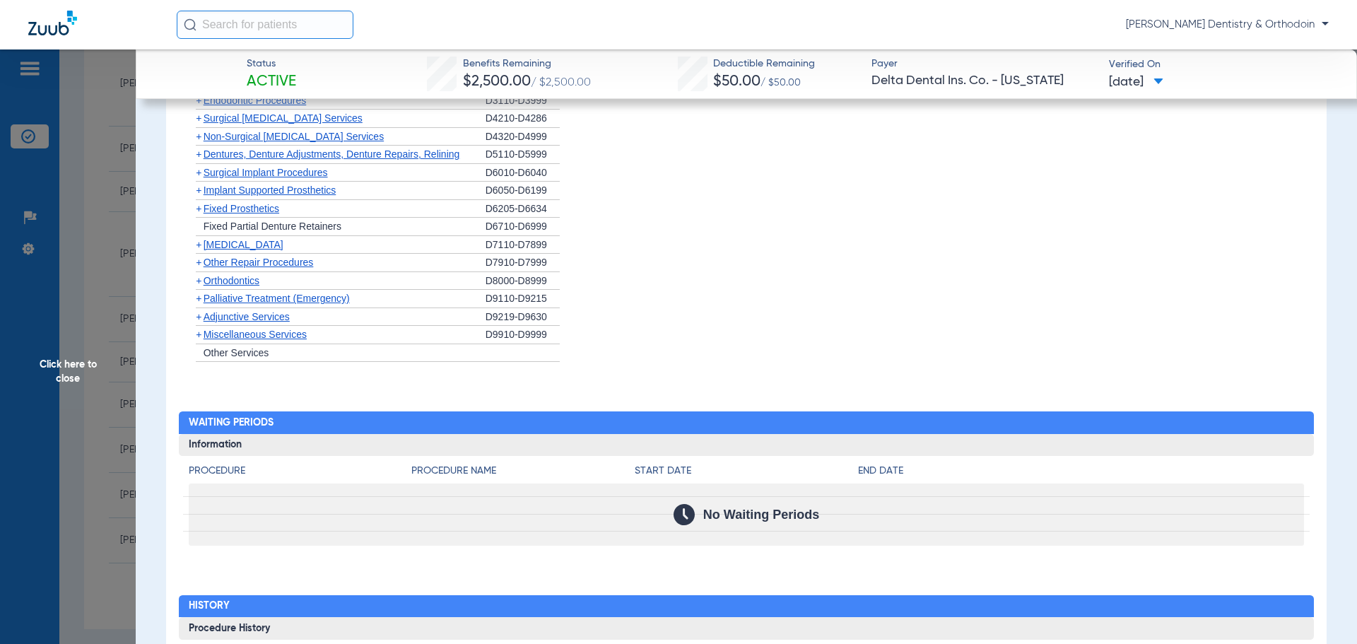
scroll to position [1928, 0]
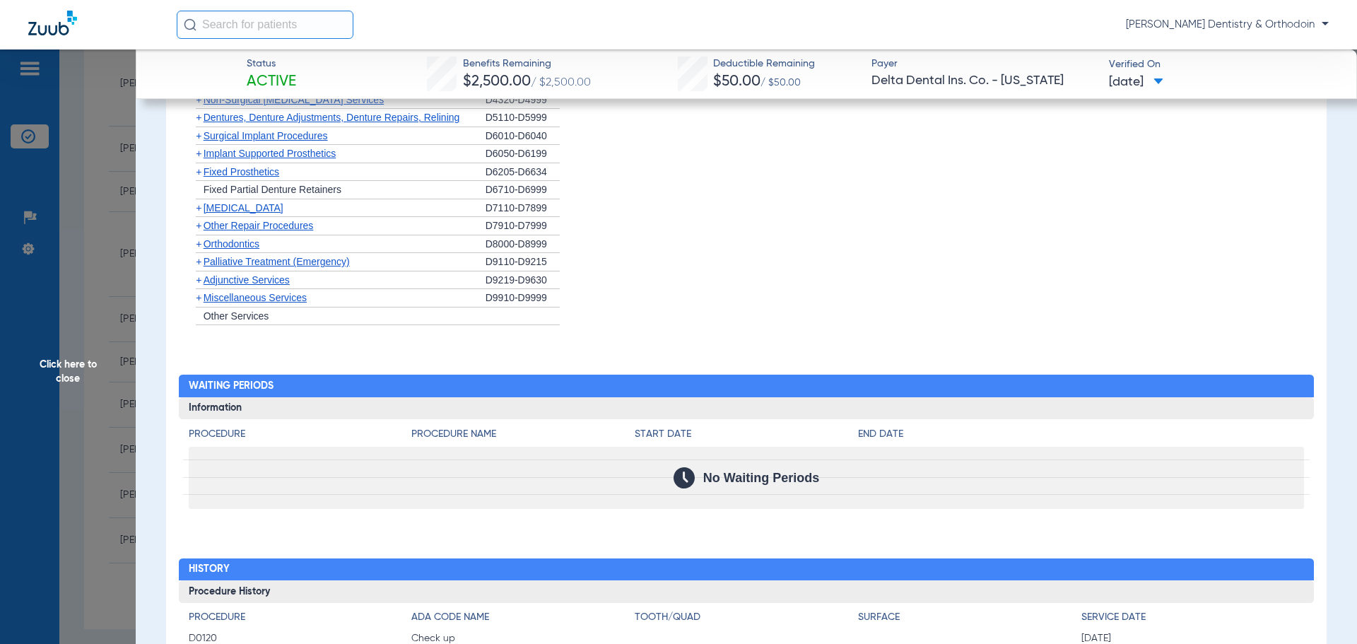
click at [72, 366] on span "Click here to close" at bounding box center [68, 371] width 136 height 644
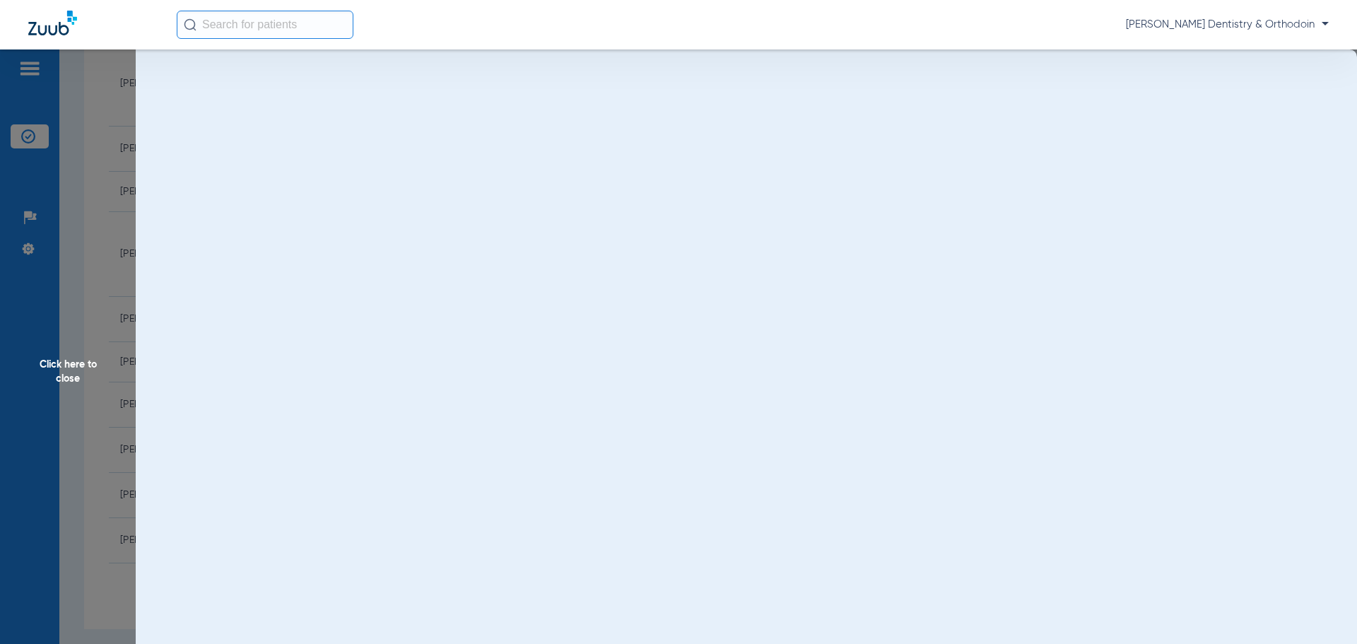
scroll to position [0, 0]
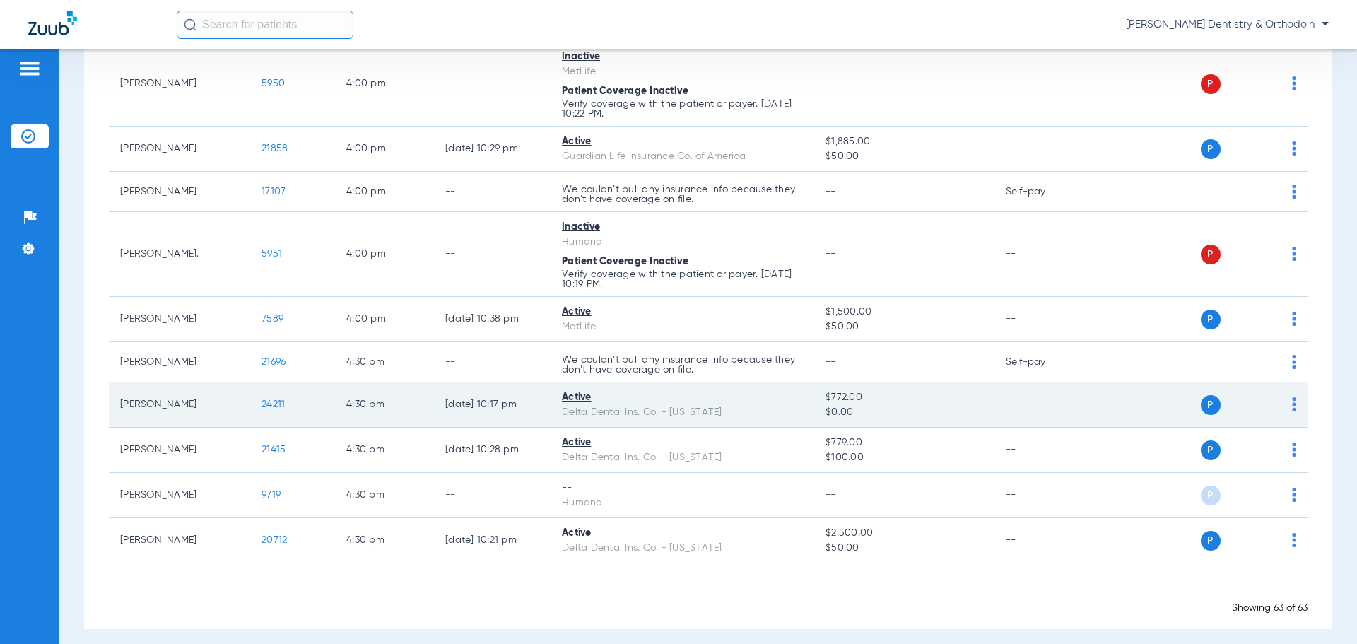
click at [259, 393] on td "24211" at bounding box center [292, 404] width 85 height 45
click at [281, 399] on span "24211" at bounding box center [273, 404] width 23 height 10
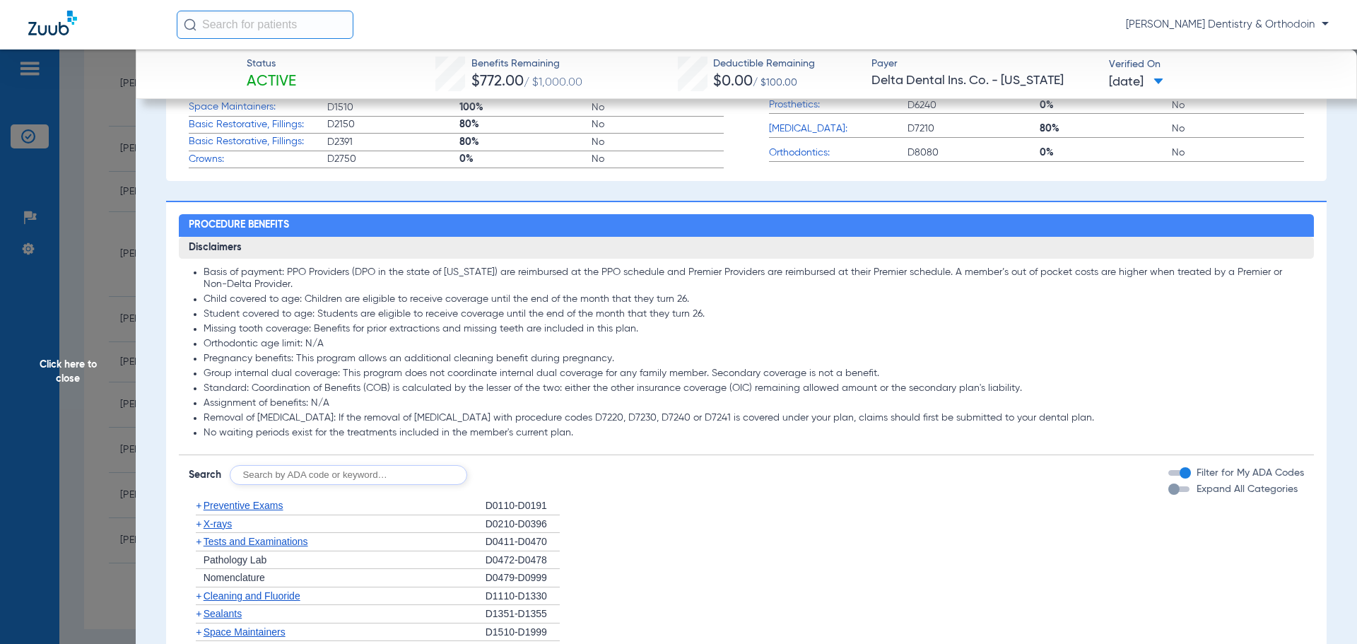
scroll to position [636, 0]
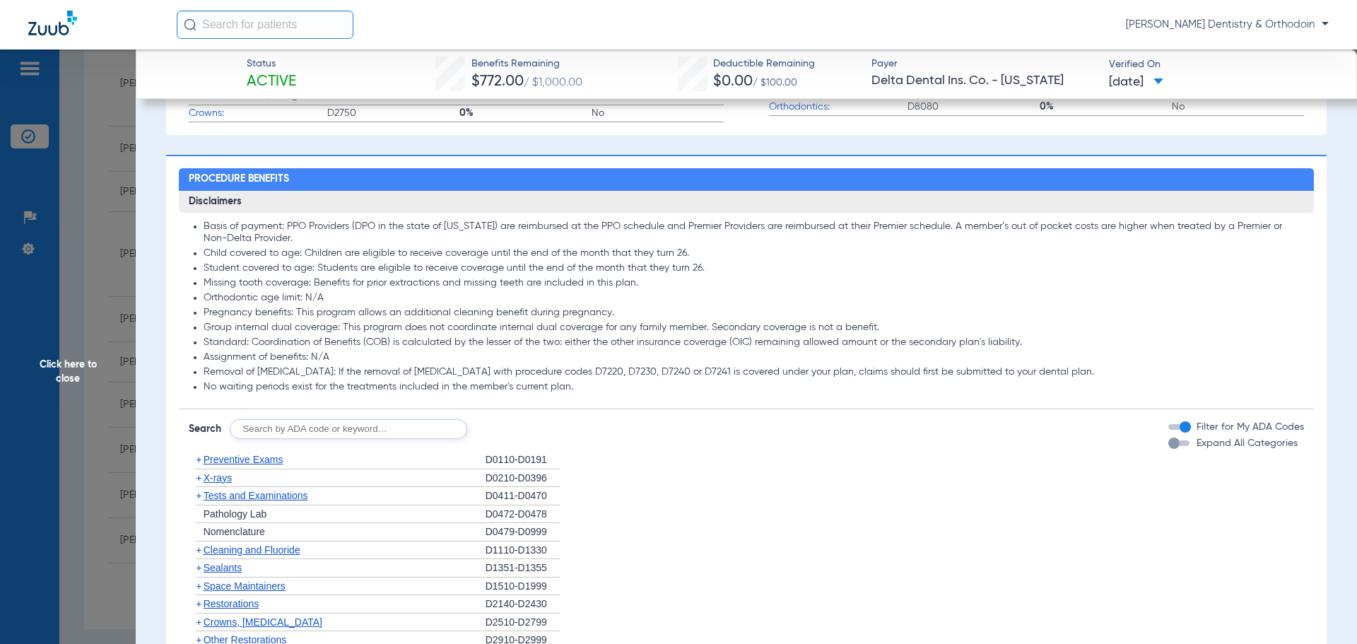
drag, startPoint x: 214, startPoint y: 480, endPoint x: 454, endPoint y: 483, distance: 239.6
click at [214, 480] on span "X-rays" at bounding box center [218, 477] width 28 height 11
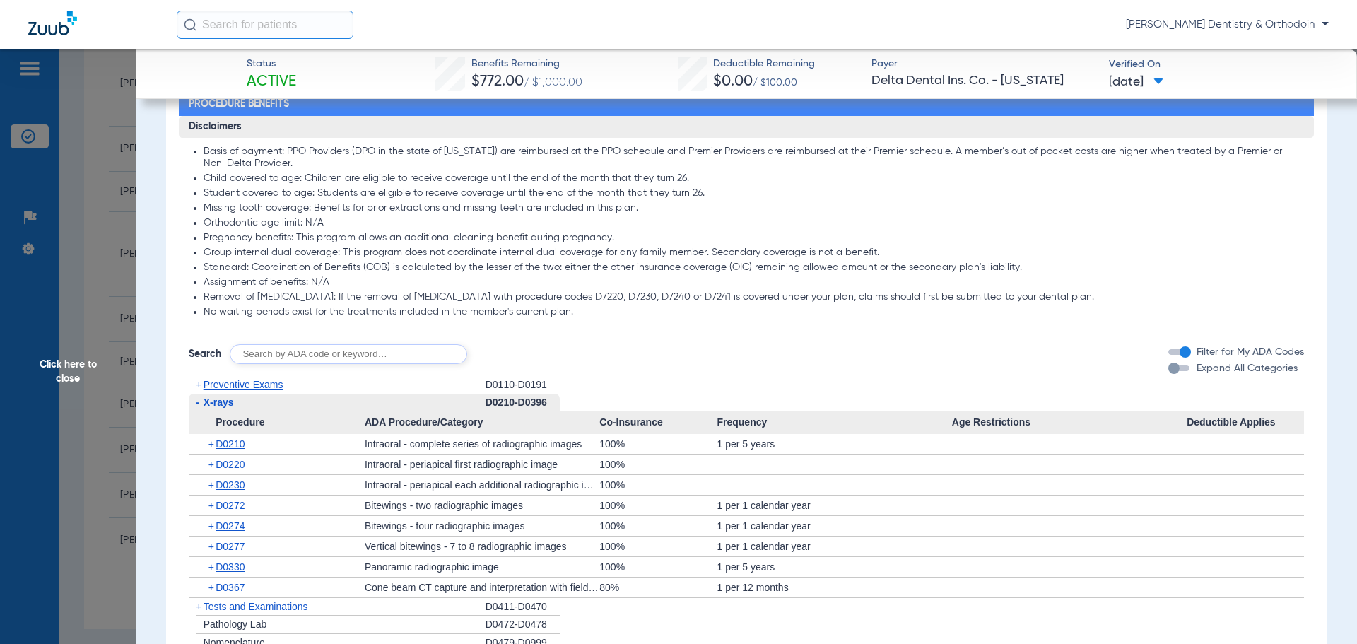
scroll to position [778, 0]
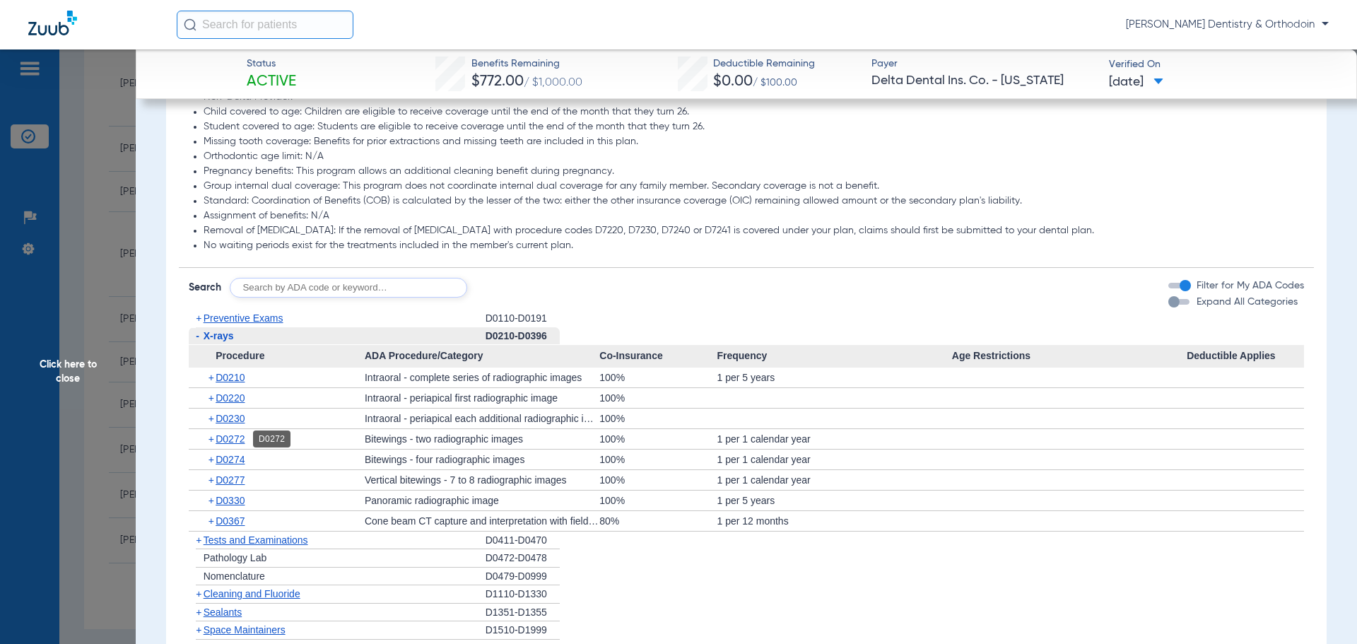
click at [230, 441] on span "D0272" at bounding box center [230, 438] width 29 height 11
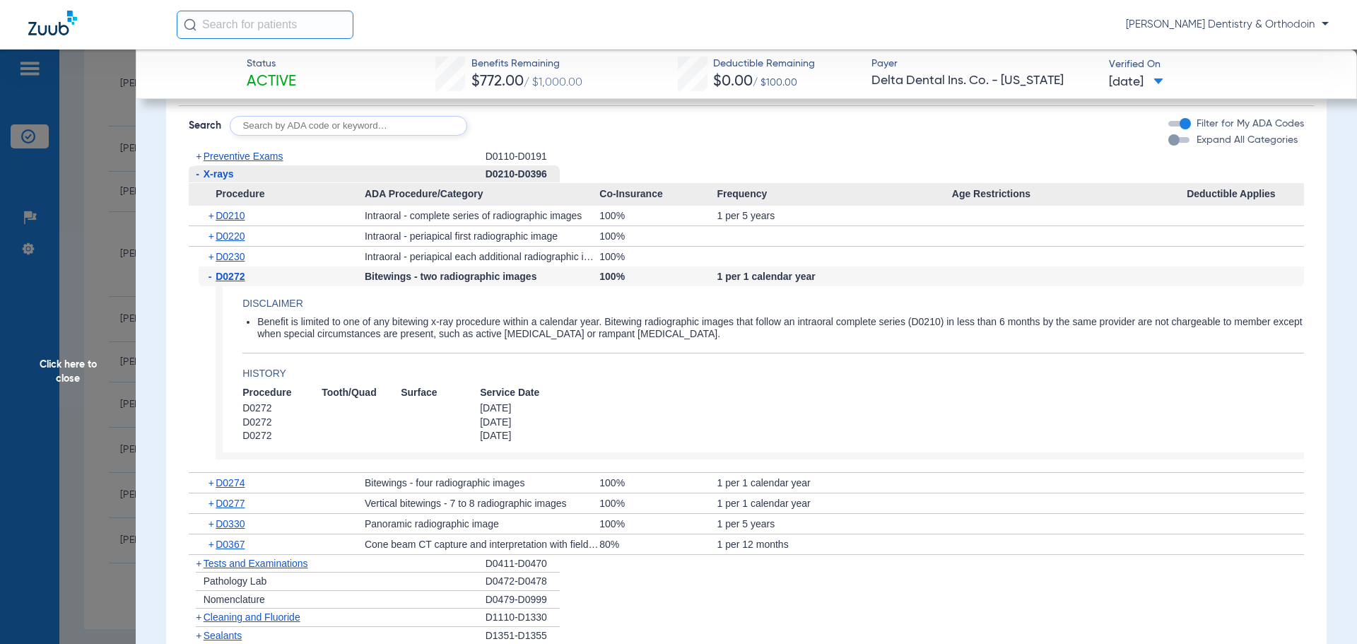
scroll to position [1060, 0]
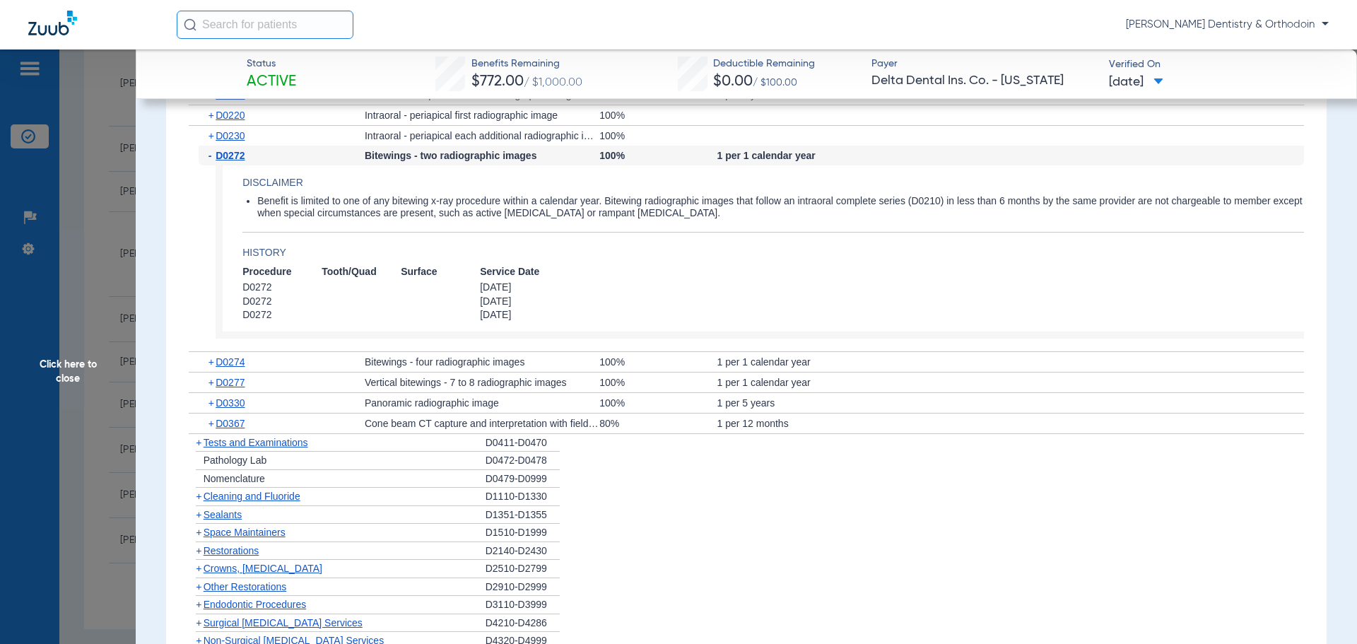
drag, startPoint x: 250, startPoint y: 498, endPoint x: 574, endPoint y: 483, distance: 324.8
click at [250, 498] on span "Cleaning and Fluoride" at bounding box center [252, 496] width 97 height 11
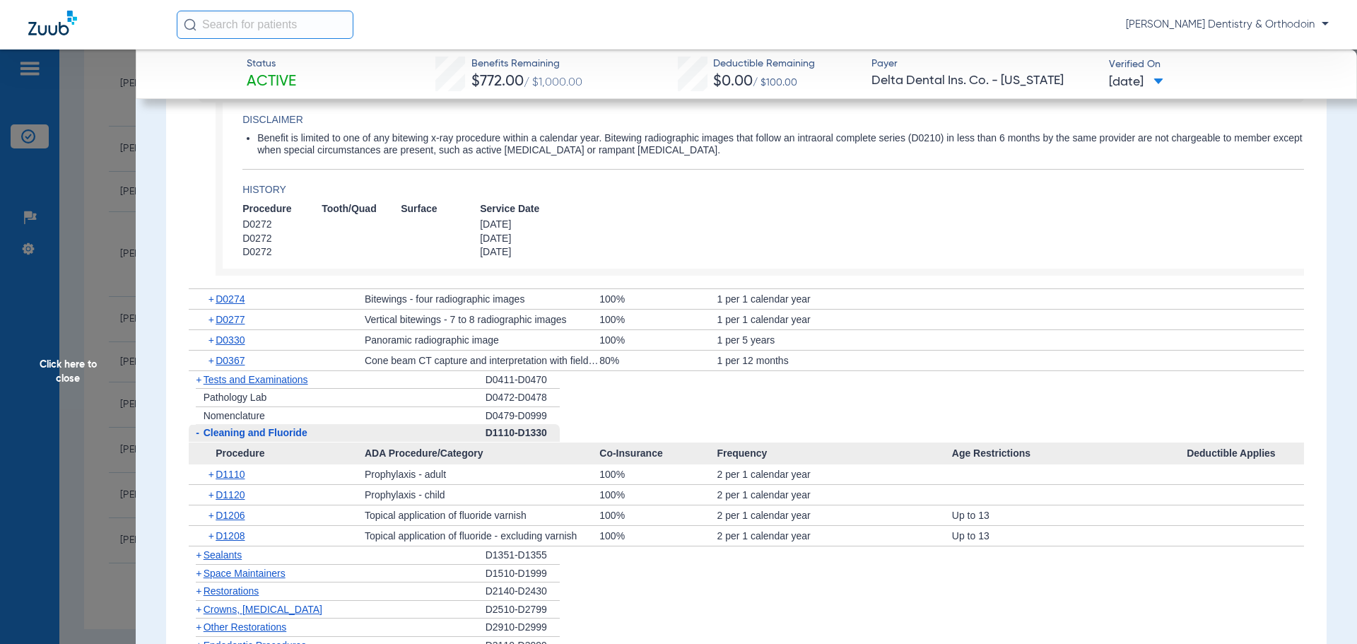
scroll to position [1131, 0]
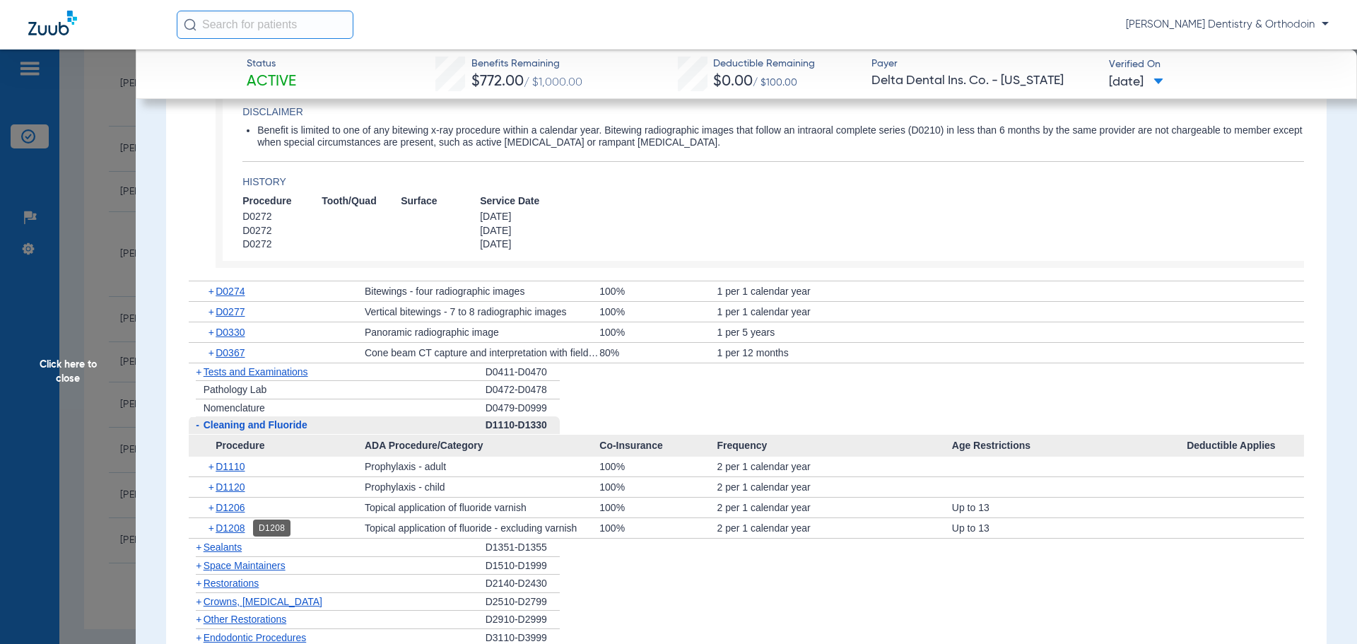
click at [218, 531] on span "D1208" at bounding box center [230, 527] width 29 height 11
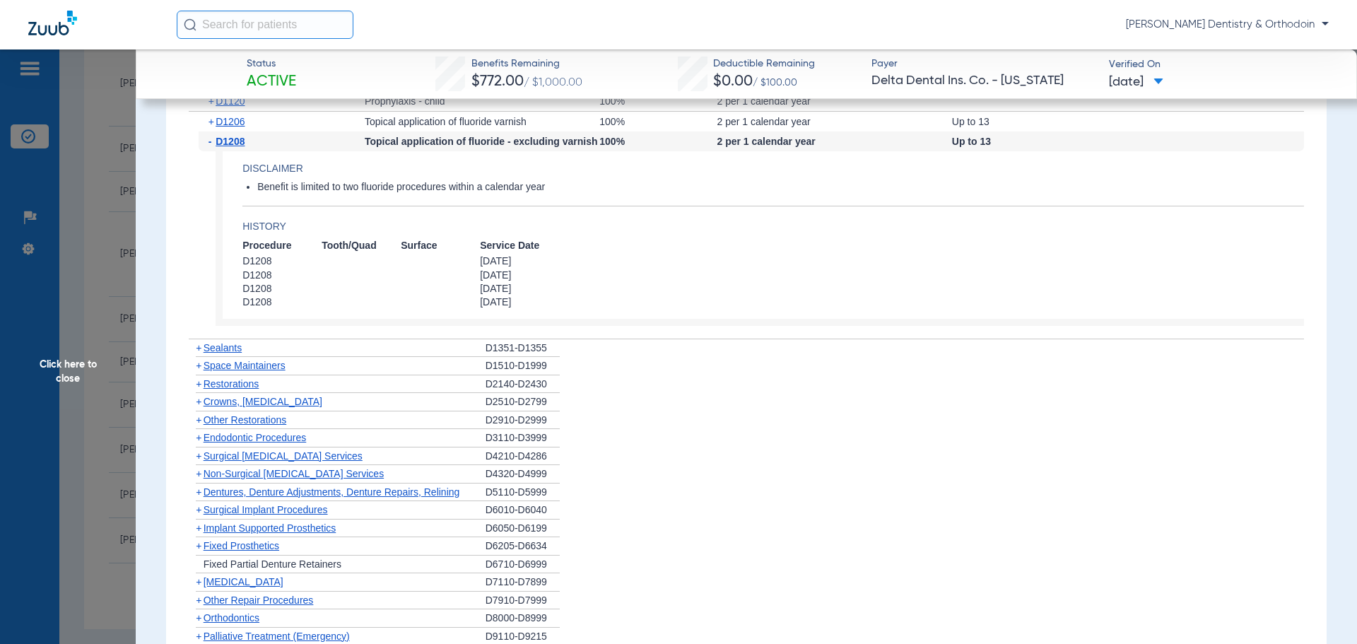
scroll to position [1555, 0]
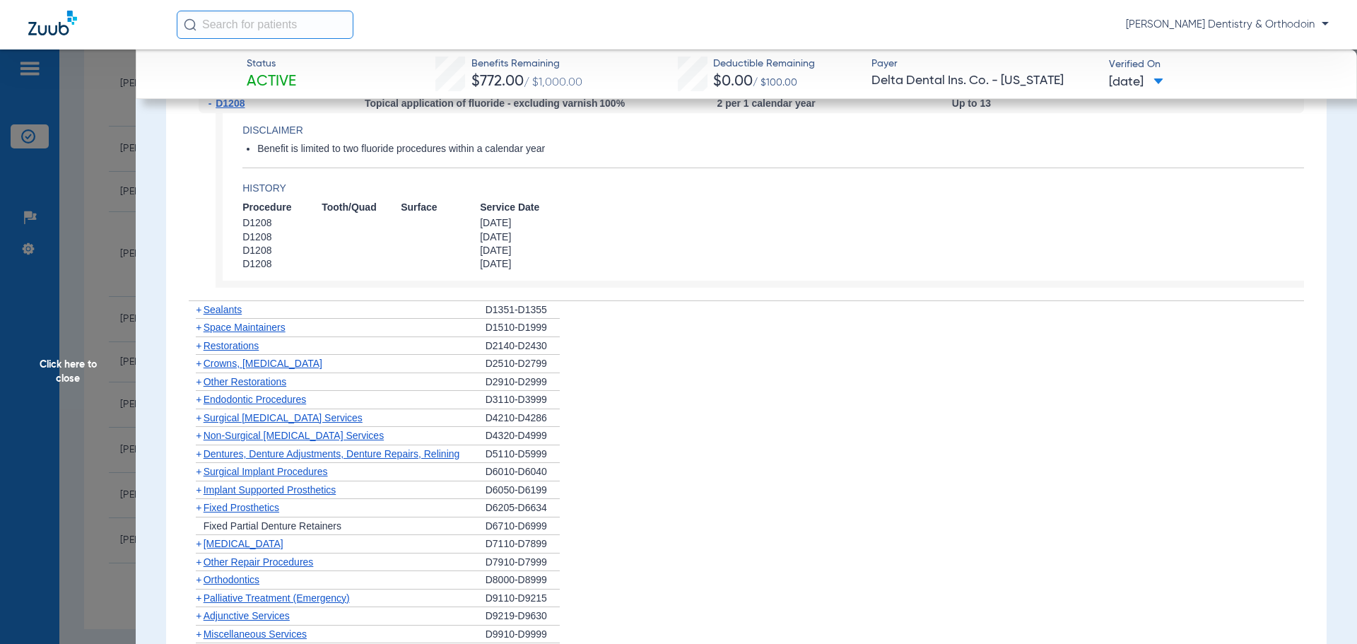
click at [225, 313] on span "Sealants" at bounding box center [223, 309] width 38 height 11
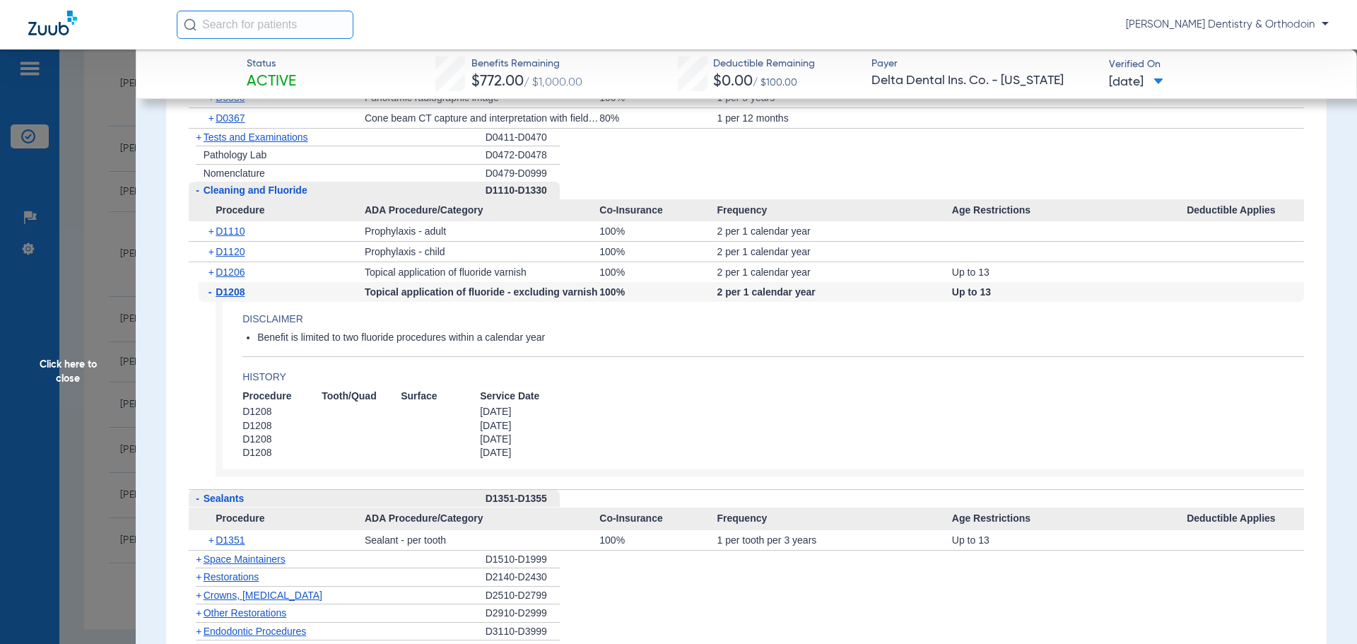
scroll to position [1201, 0]
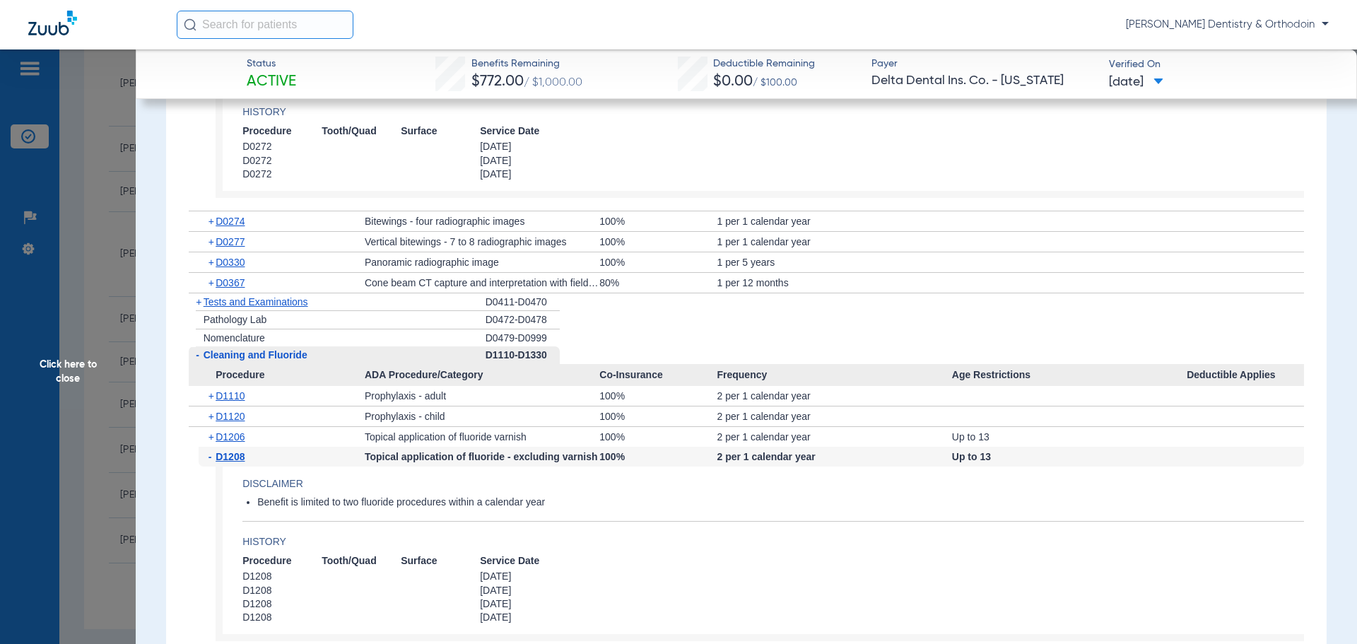
click at [228, 254] on div "+ D0330" at bounding box center [282, 262] width 166 height 20
click at [229, 258] on span "D0330" at bounding box center [230, 262] width 29 height 11
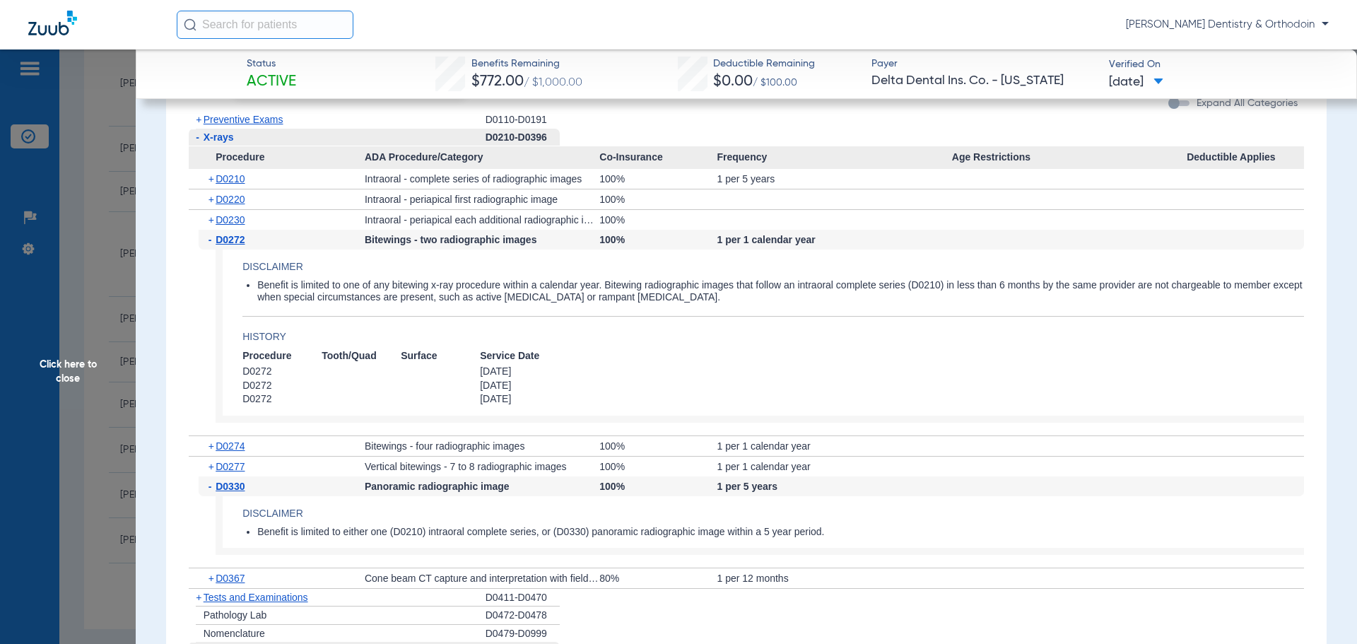
scroll to position [935, 0]
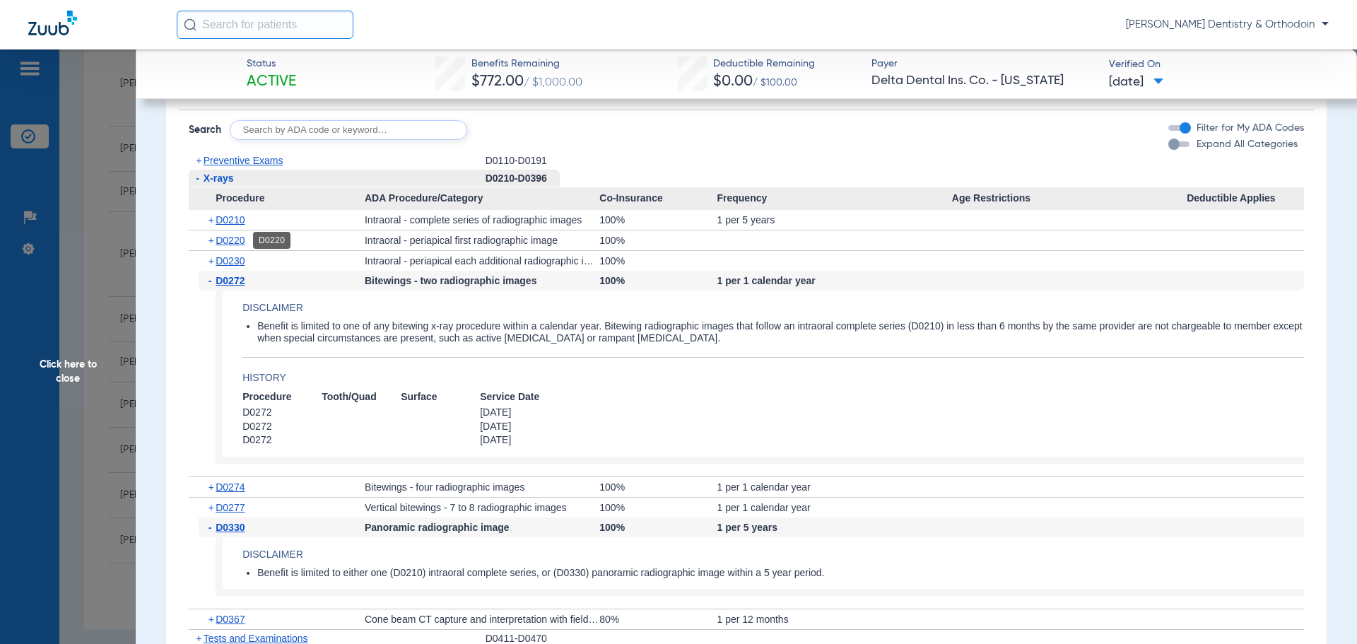
click at [238, 240] on span "D0220" at bounding box center [230, 240] width 29 height 11
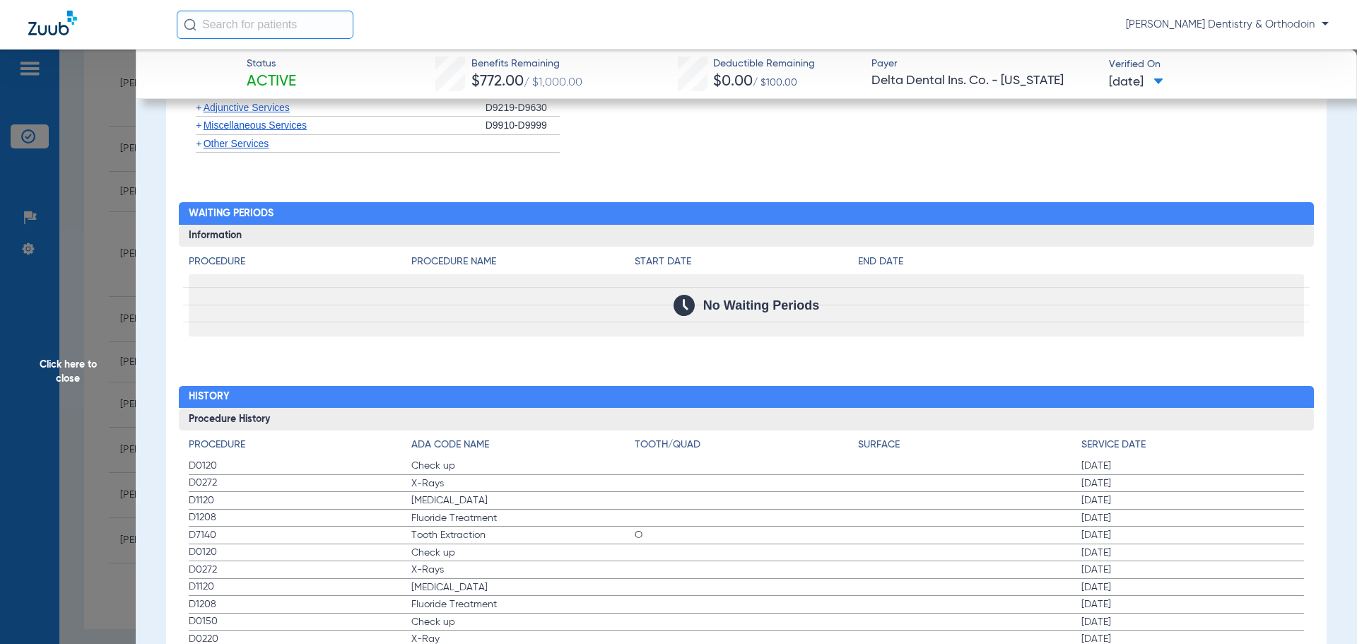
scroll to position [2494, 0]
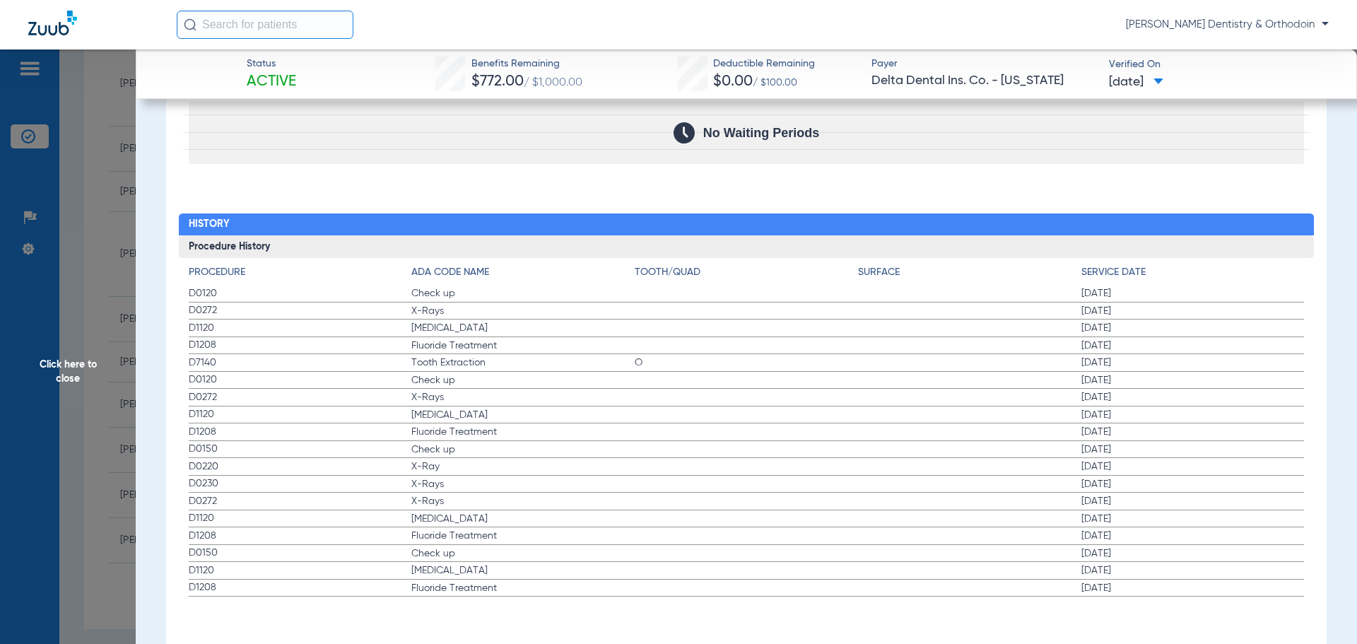
click at [91, 360] on span "Click here to close" at bounding box center [68, 371] width 136 height 644
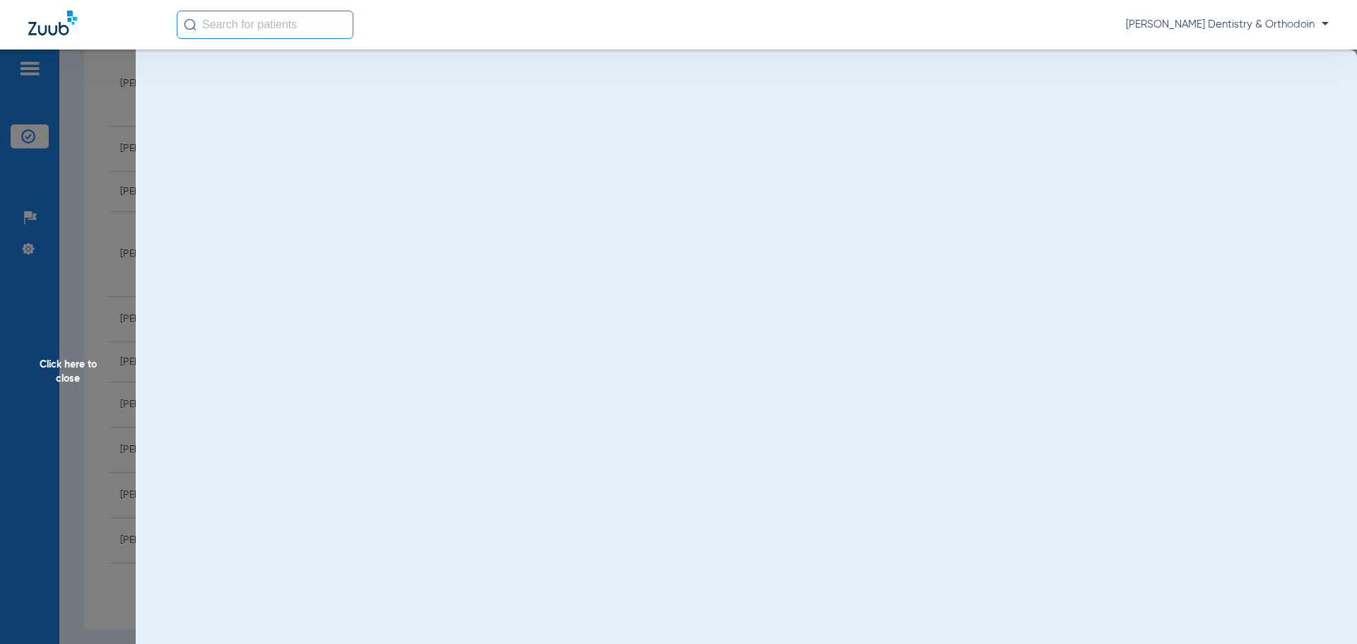
scroll to position [0, 0]
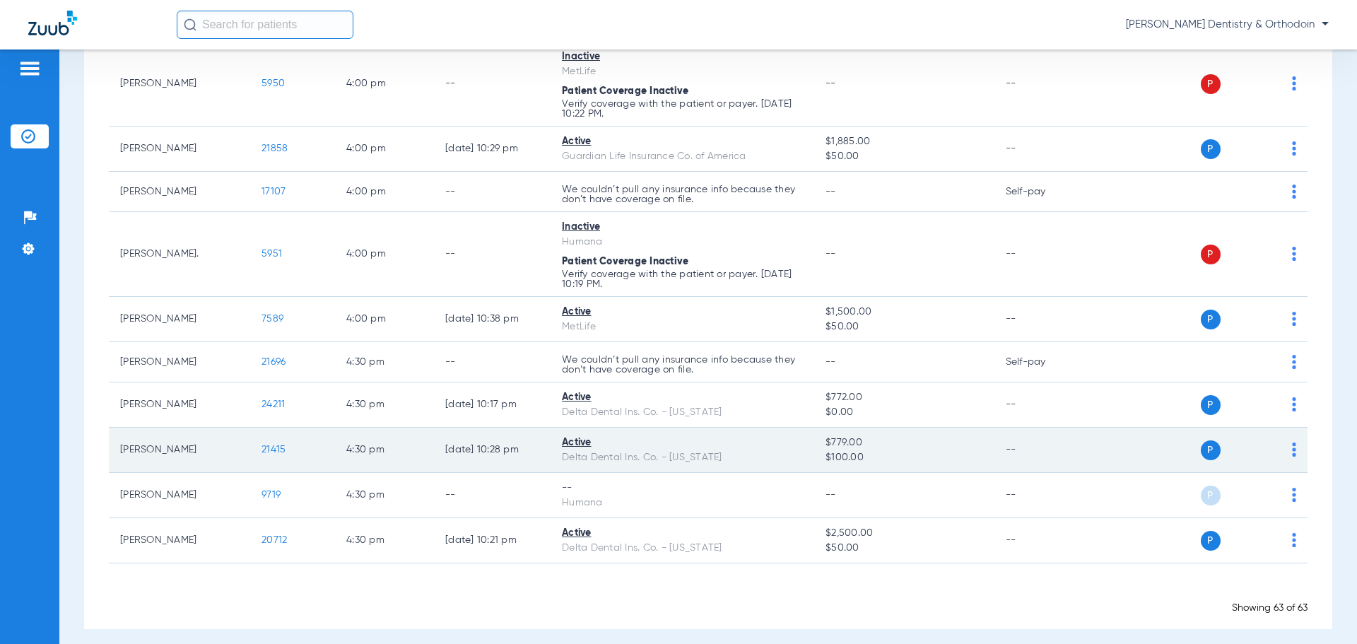
click at [272, 445] on span "21415" at bounding box center [274, 450] width 24 height 10
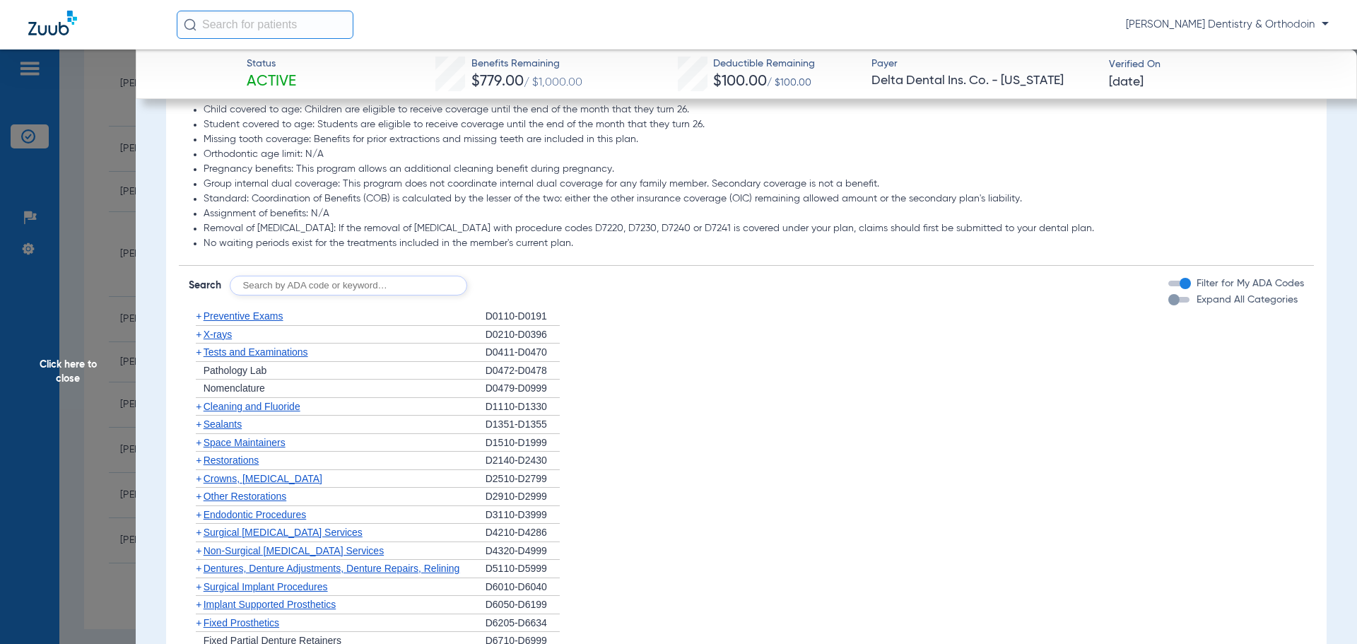
scroll to position [778, 0]
click at [210, 338] on span "X-rays" at bounding box center [218, 336] width 28 height 11
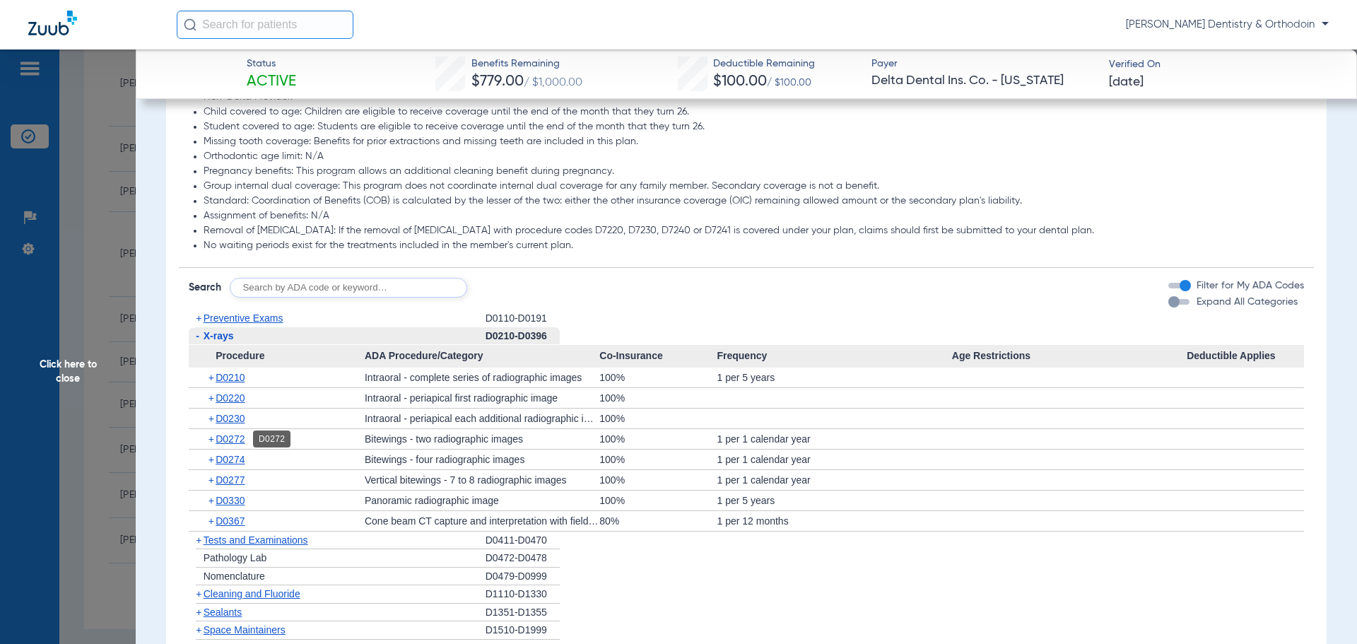
click at [244, 442] on span "D0272" at bounding box center [230, 438] width 29 height 11
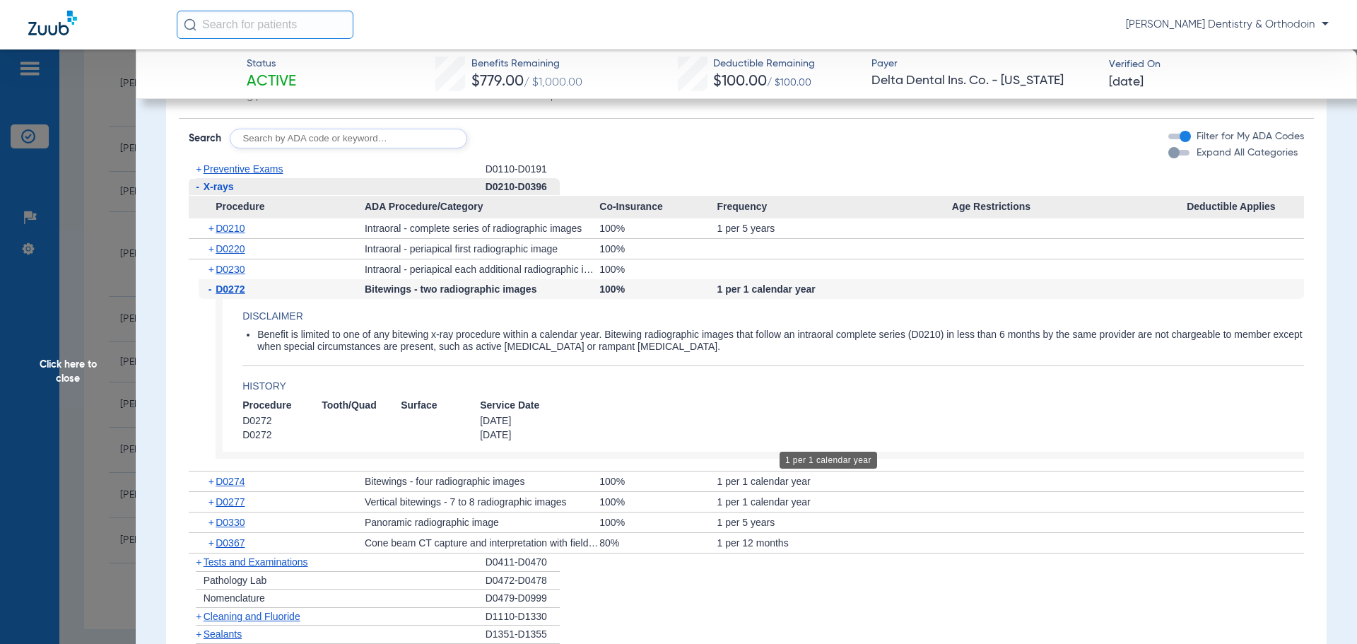
scroll to position [1060, 0]
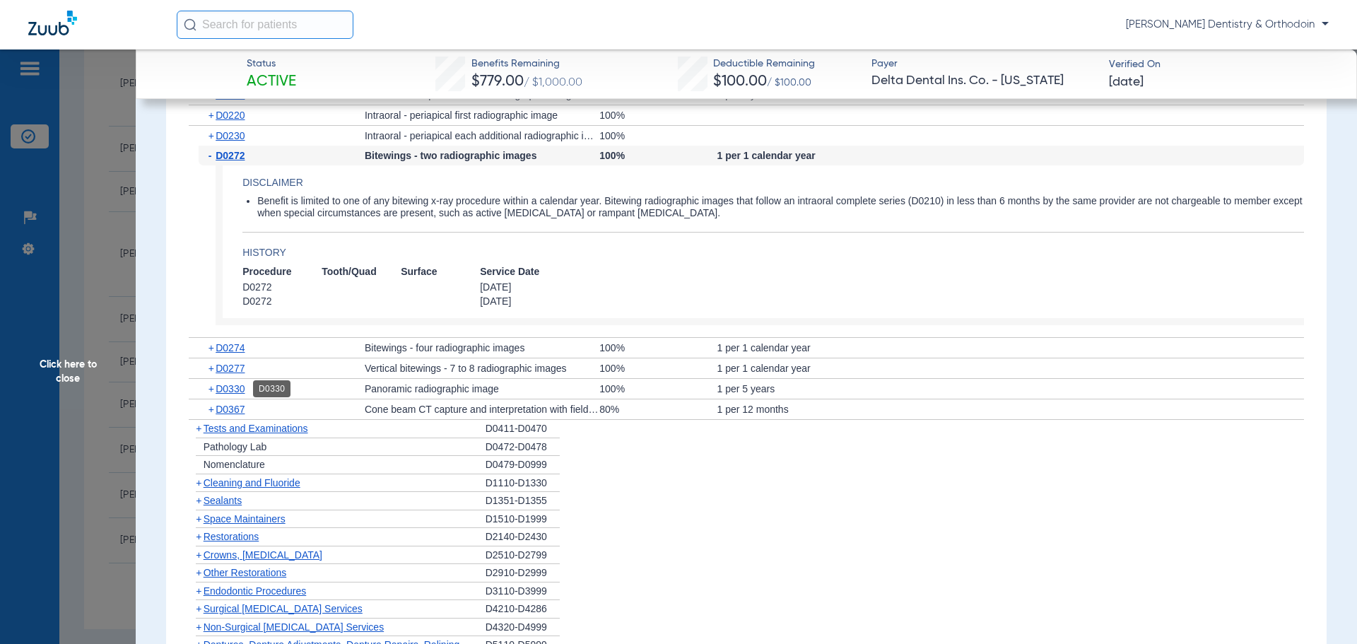
click at [242, 388] on span "D0330" at bounding box center [230, 388] width 29 height 11
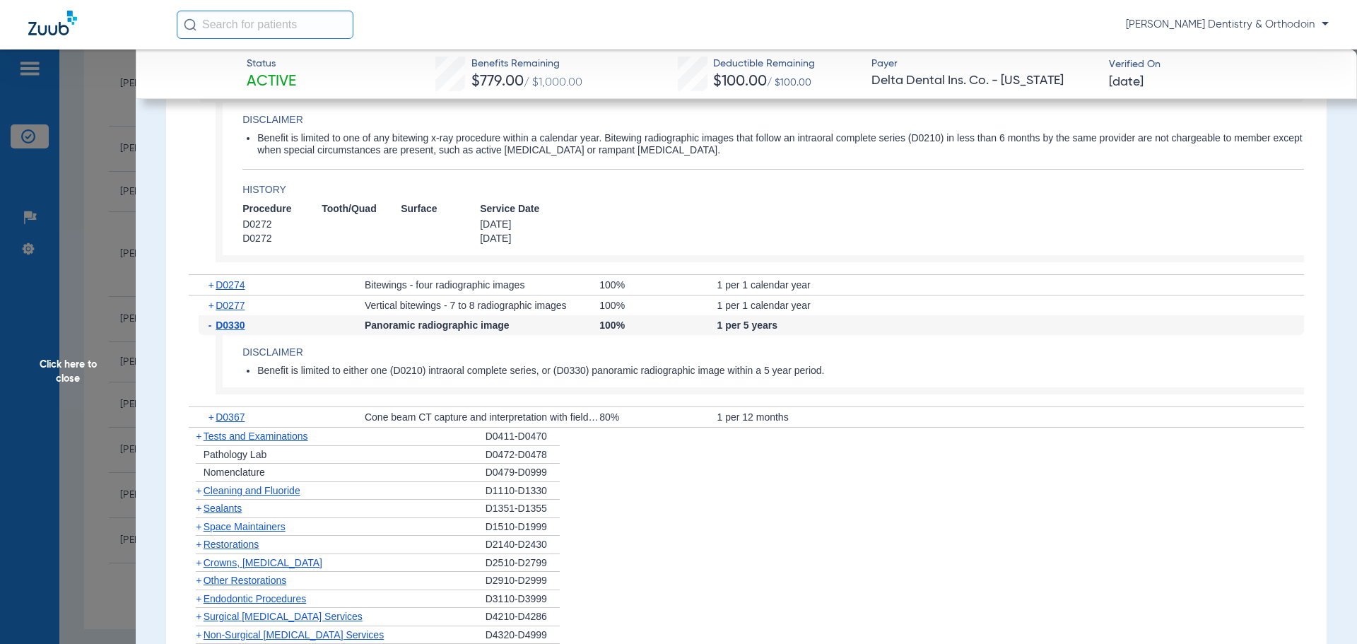
scroll to position [1131, 0]
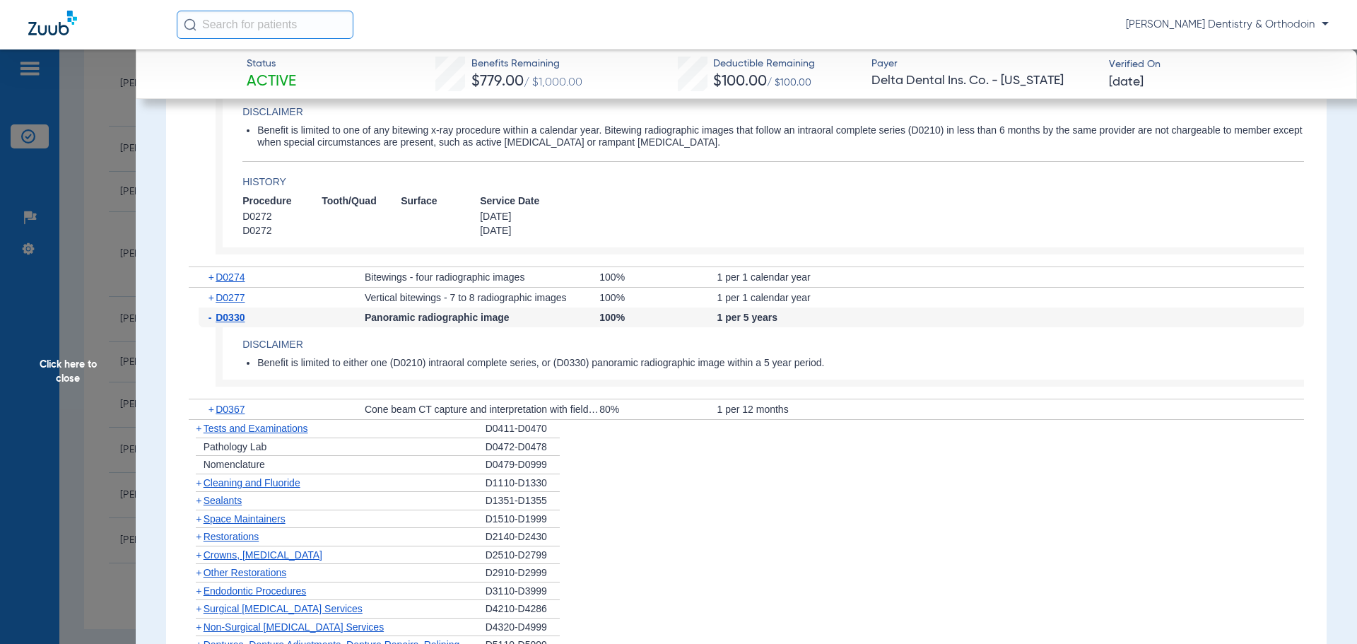
drag, startPoint x: 243, startPoint y: 483, endPoint x: 280, endPoint y: 457, distance: 45.1
click at [244, 483] on span "Cleaning and Fluoride" at bounding box center [252, 482] width 97 height 11
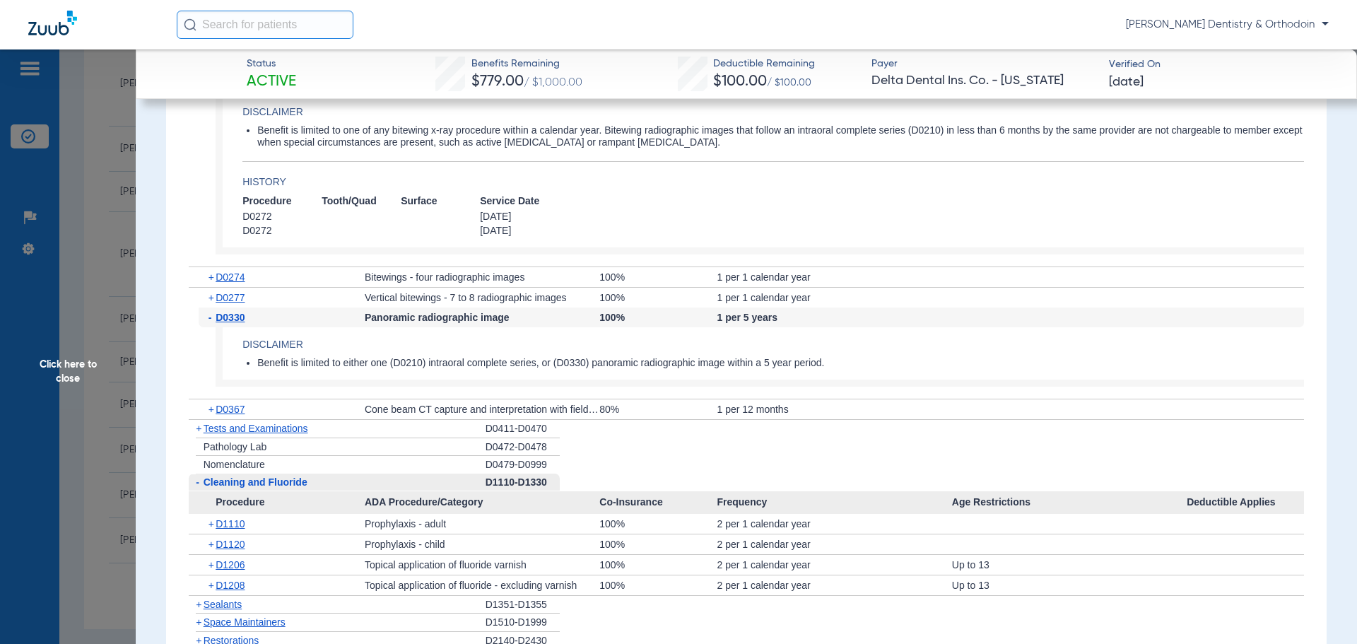
scroll to position [1414, 0]
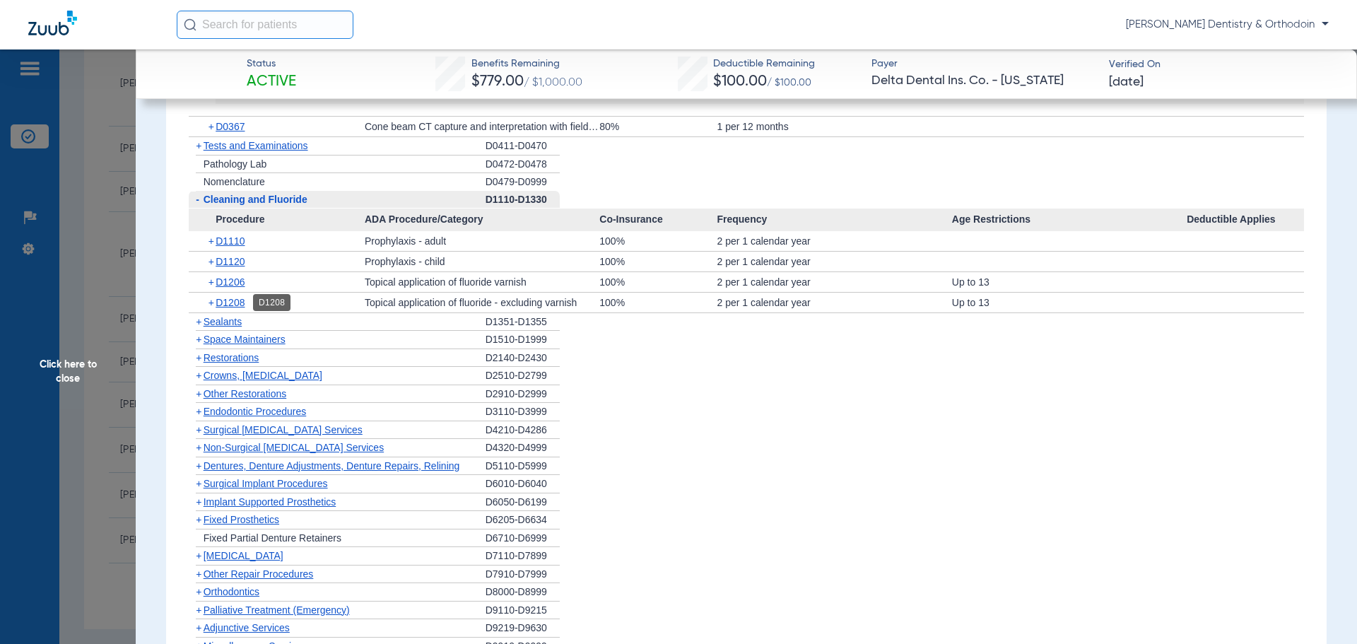
click at [223, 298] on span "D1208" at bounding box center [230, 302] width 29 height 11
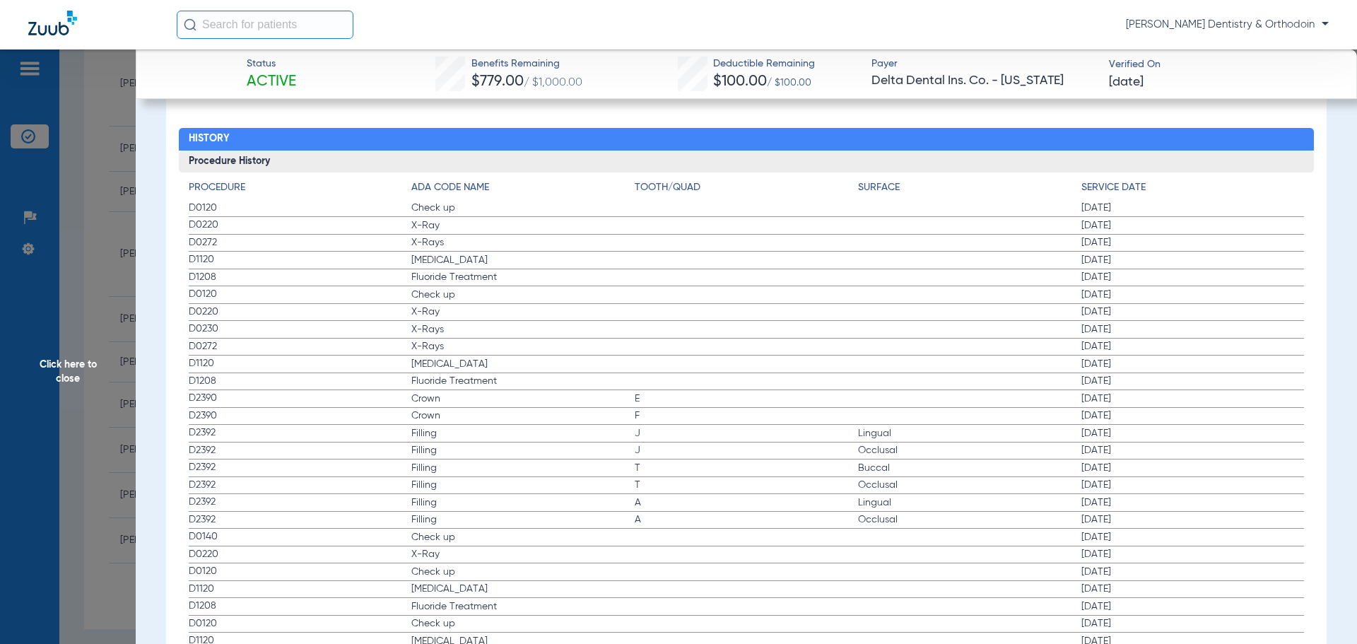
scroll to position [2449, 0]
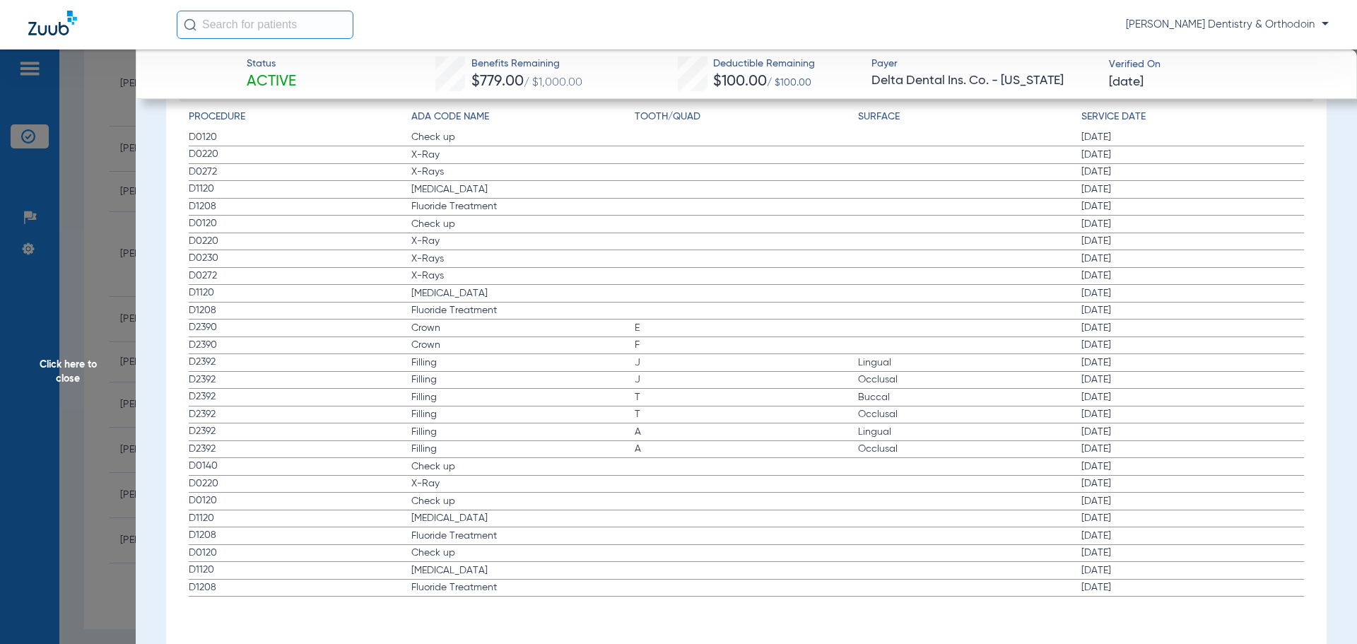
click at [81, 367] on span "Click here to close" at bounding box center [68, 371] width 136 height 644
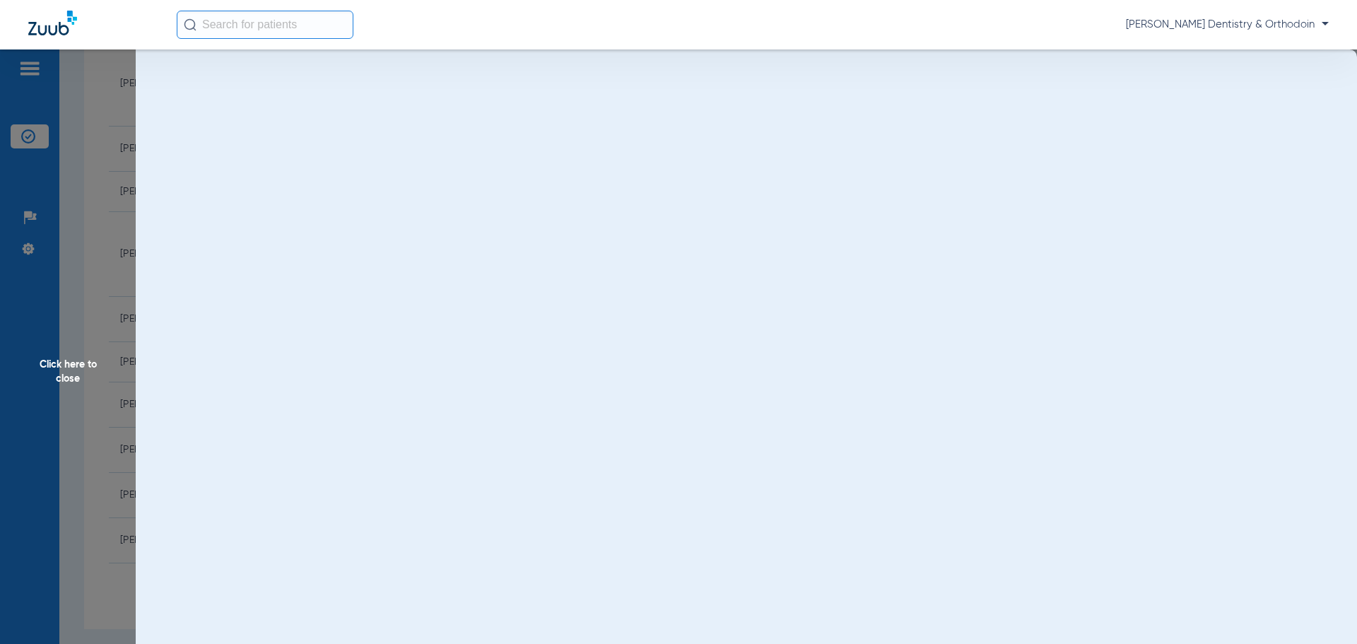
scroll to position [0, 0]
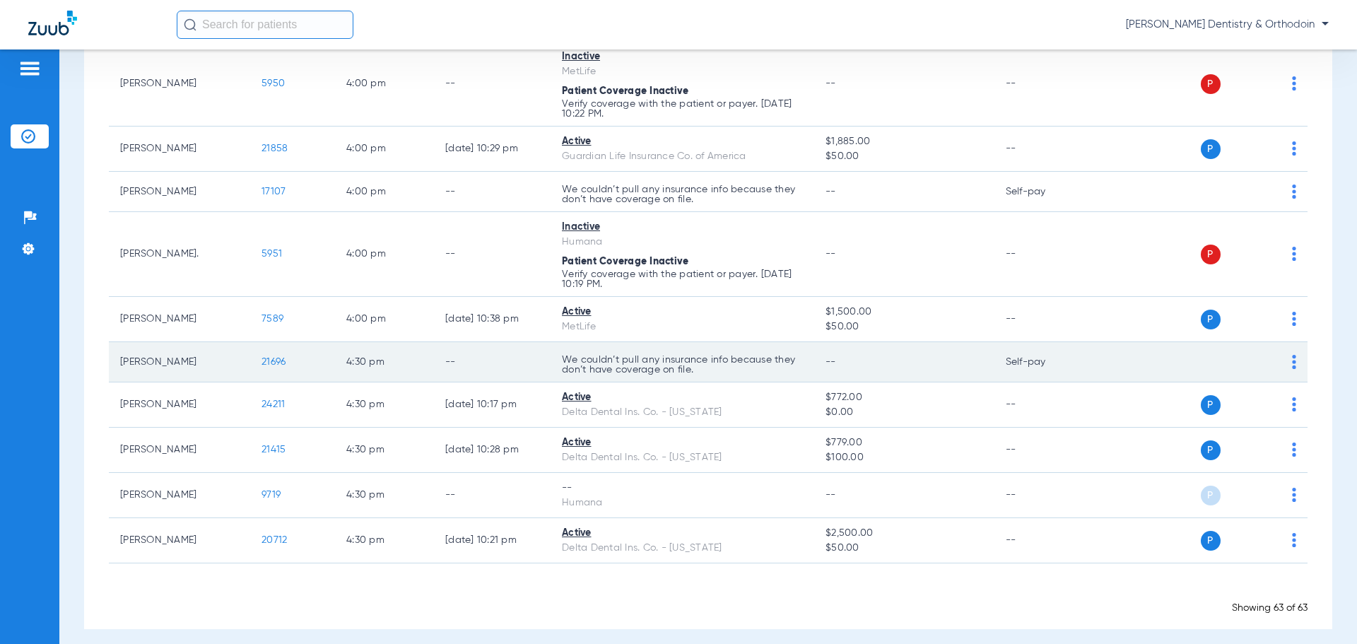
click at [276, 357] on span "21696" at bounding box center [274, 362] width 24 height 10
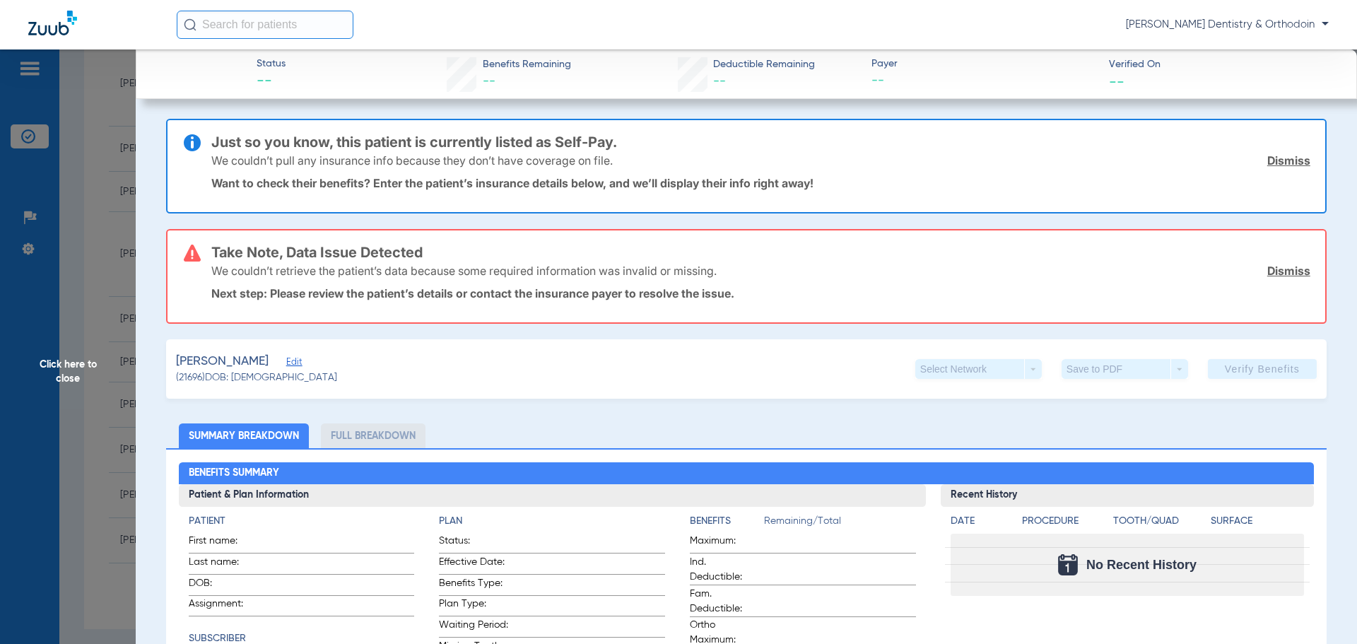
scroll to position [707, 0]
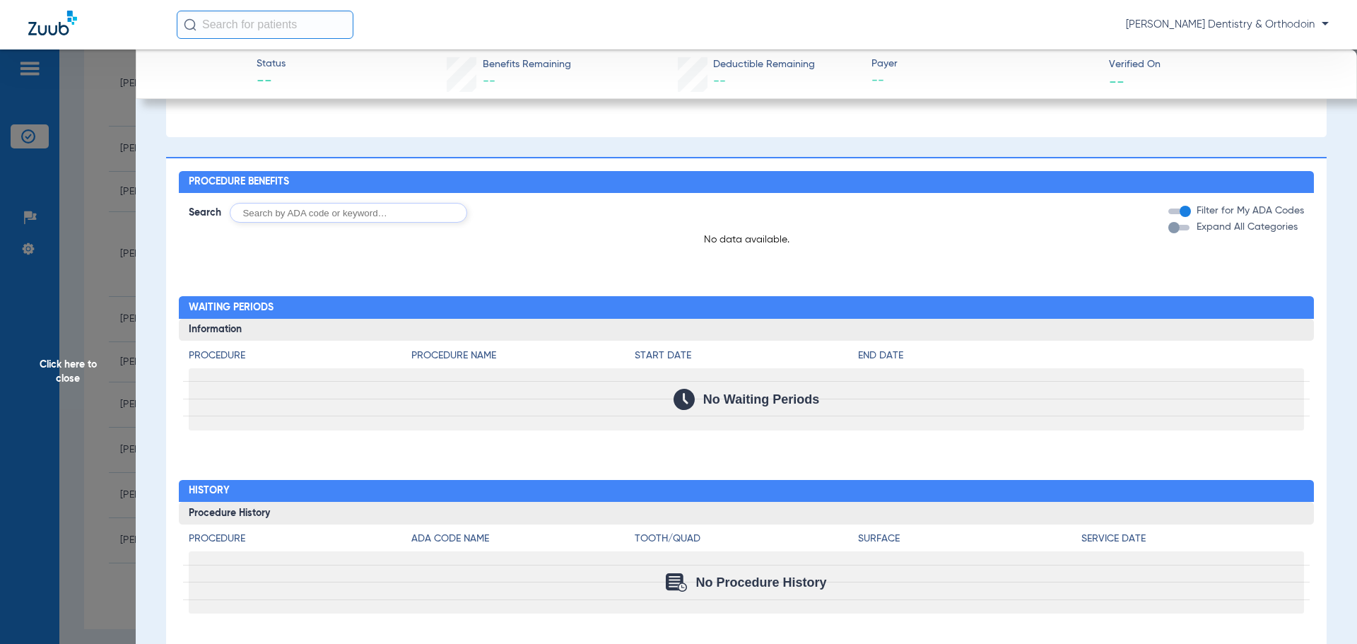
click at [77, 365] on span "Click here to close" at bounding box center [68, 371] width 136 height 644
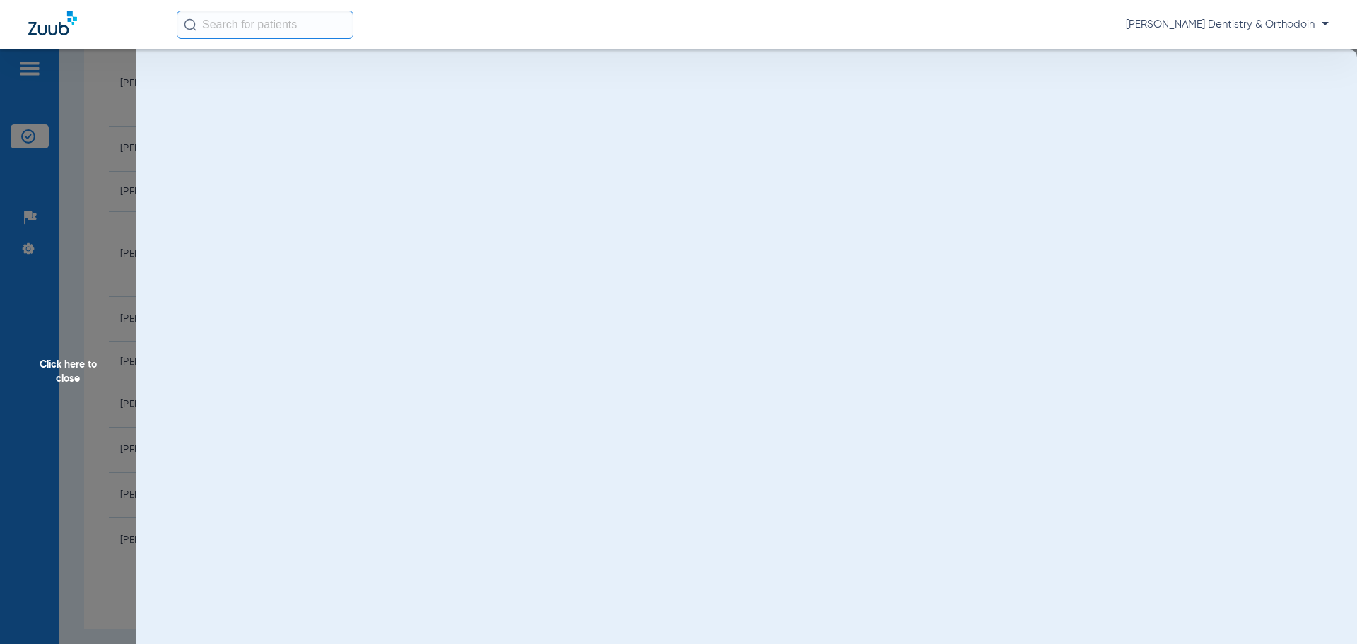
scroll to position [0, 0]
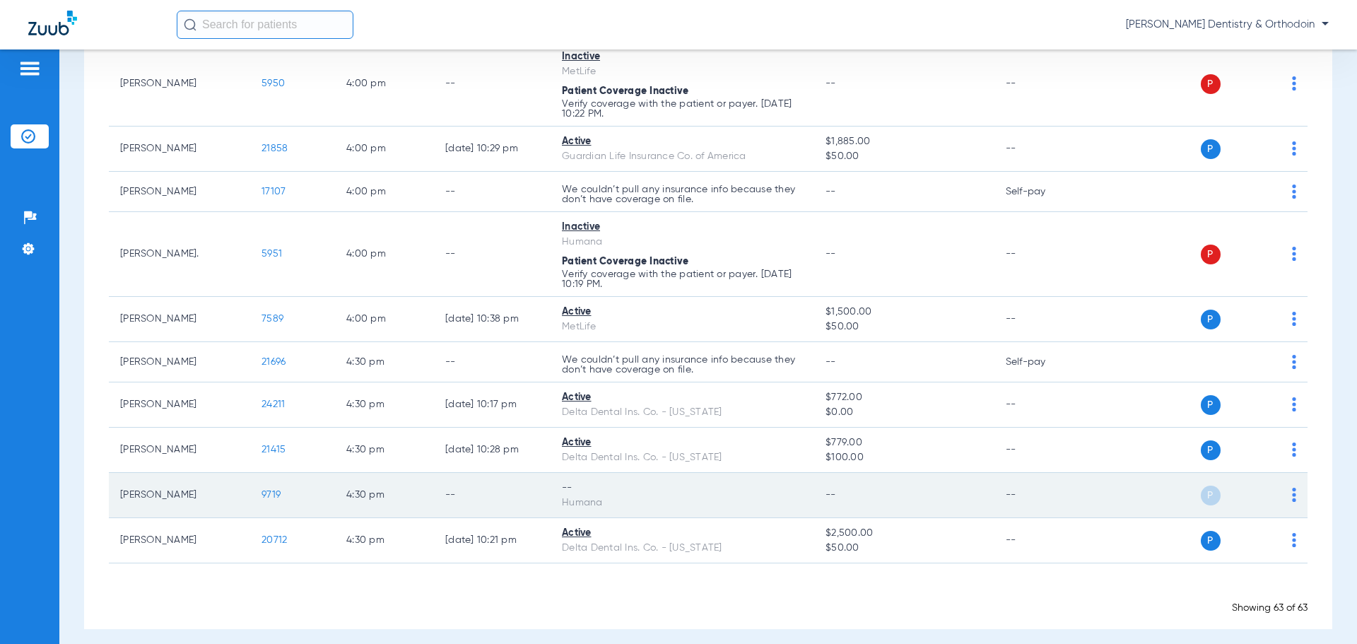
click at [268, 490] on span "9719" at bounding box center [271, 495] width 19 height 10
